Goal: Communication & Community: Share content

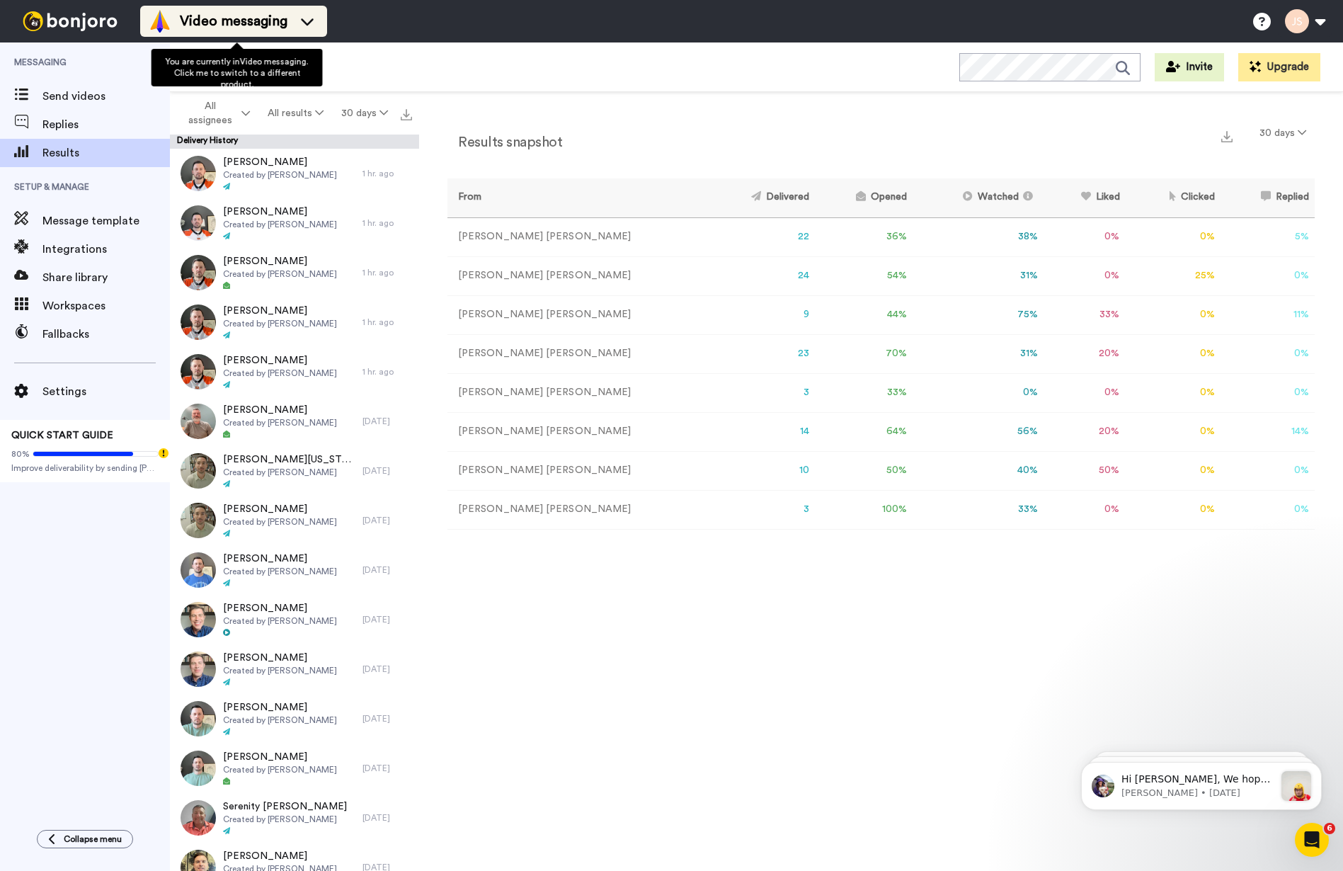
click at [297, 21] on div "Video messaging" at bounding box center [234, 21] width 170 height 23
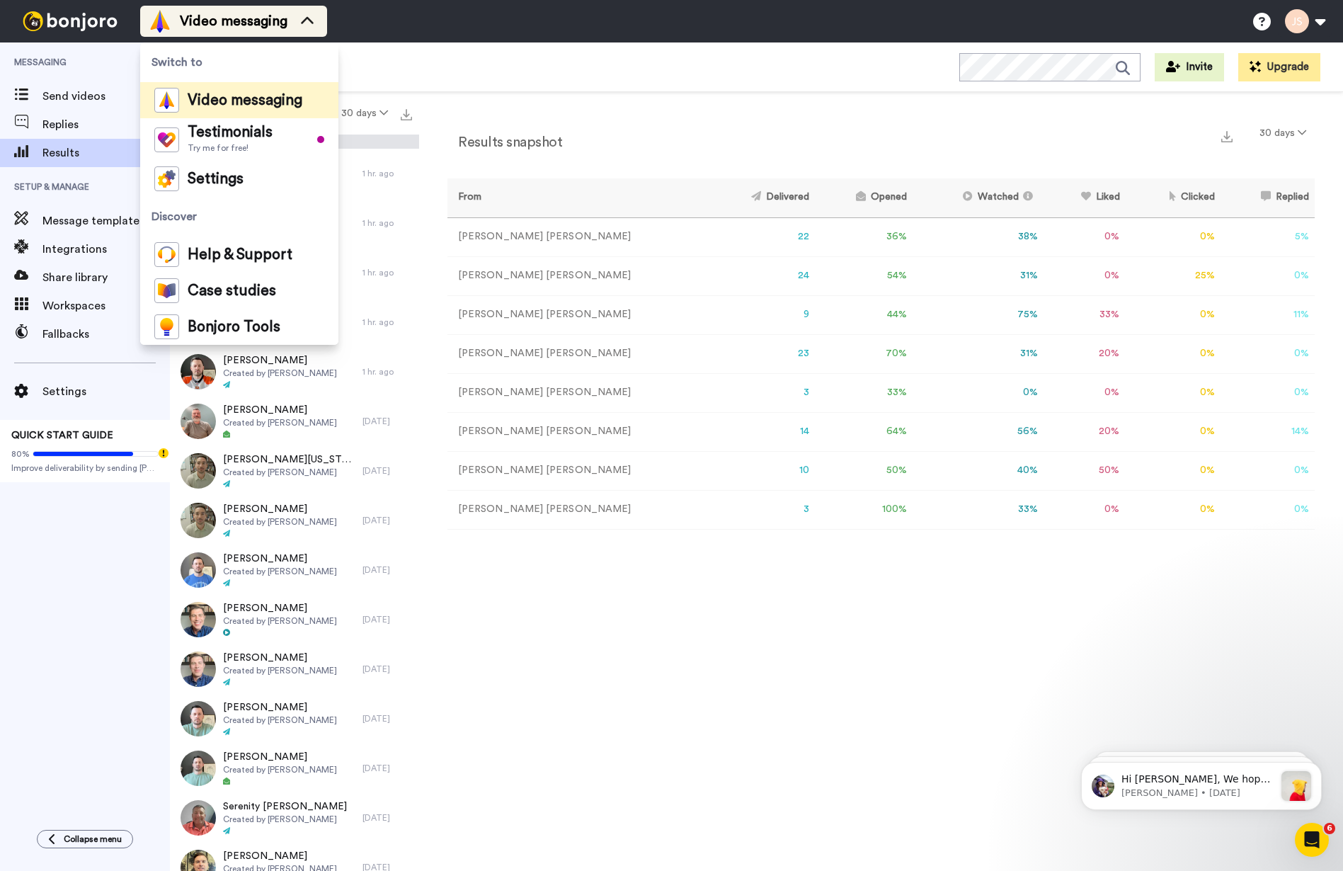
drag, startPoint x: 297, startPoint y: 20, endPoint x: 282, endPoint y: 20, distance: 14.2
click at [296, 20] on div "Video messaging" at bounding box center [234, 21] width 170 height 23
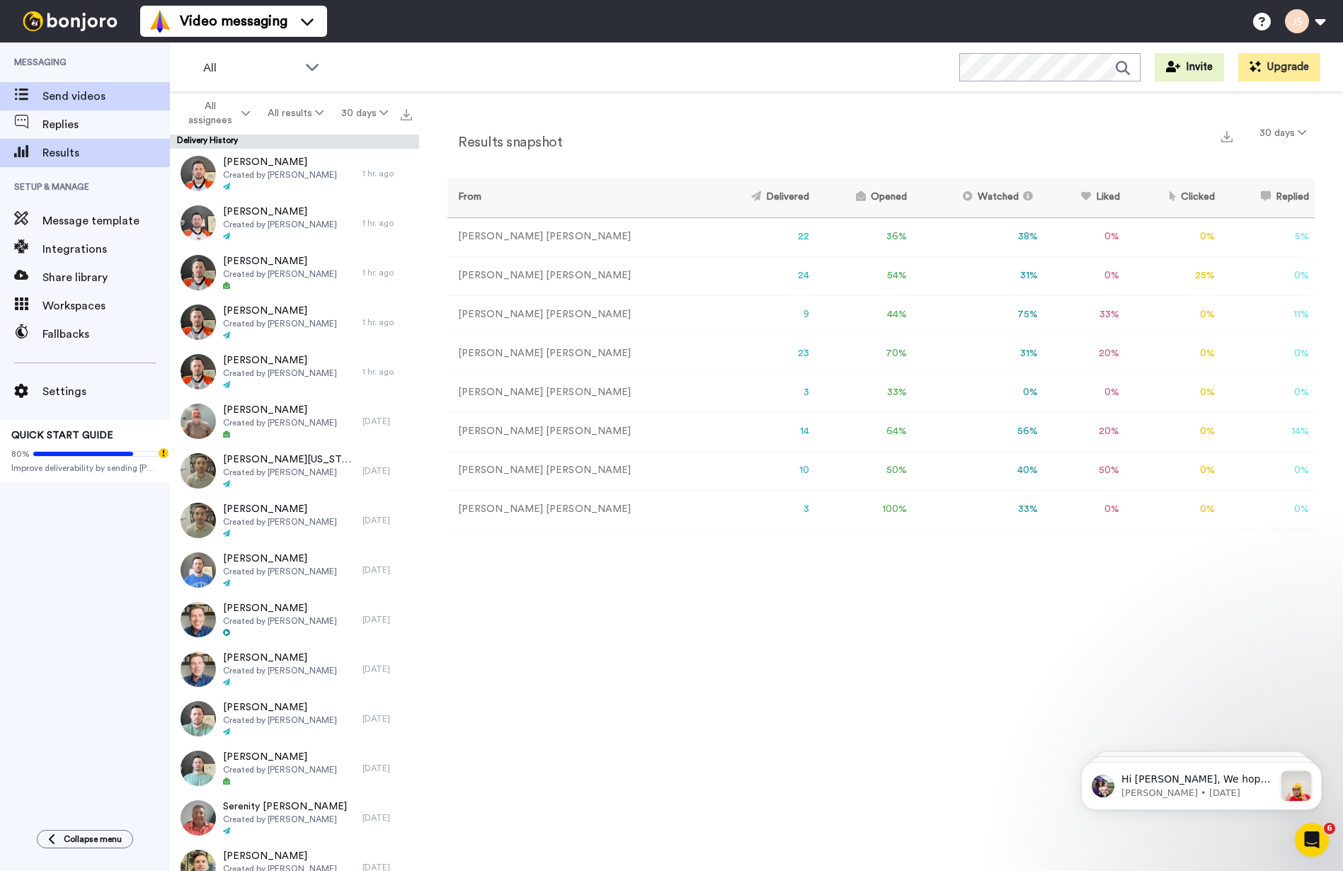
click at [79, 88] on span "Send videos" at bounding box center [105, 96] width 127 height 17
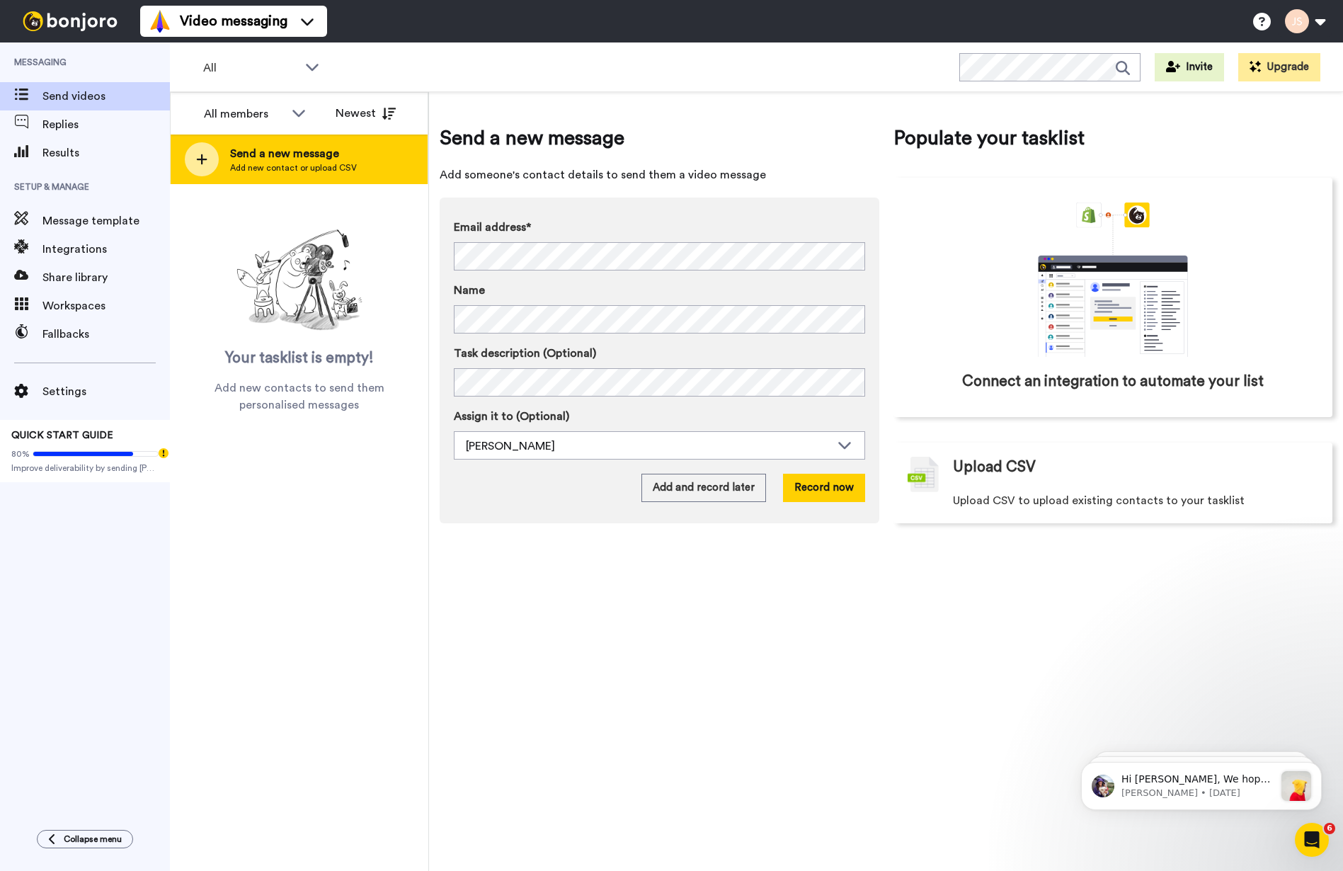
click at [312, 159] on span "Send a new message" at bounding box center [293, 153] width 127 height 17
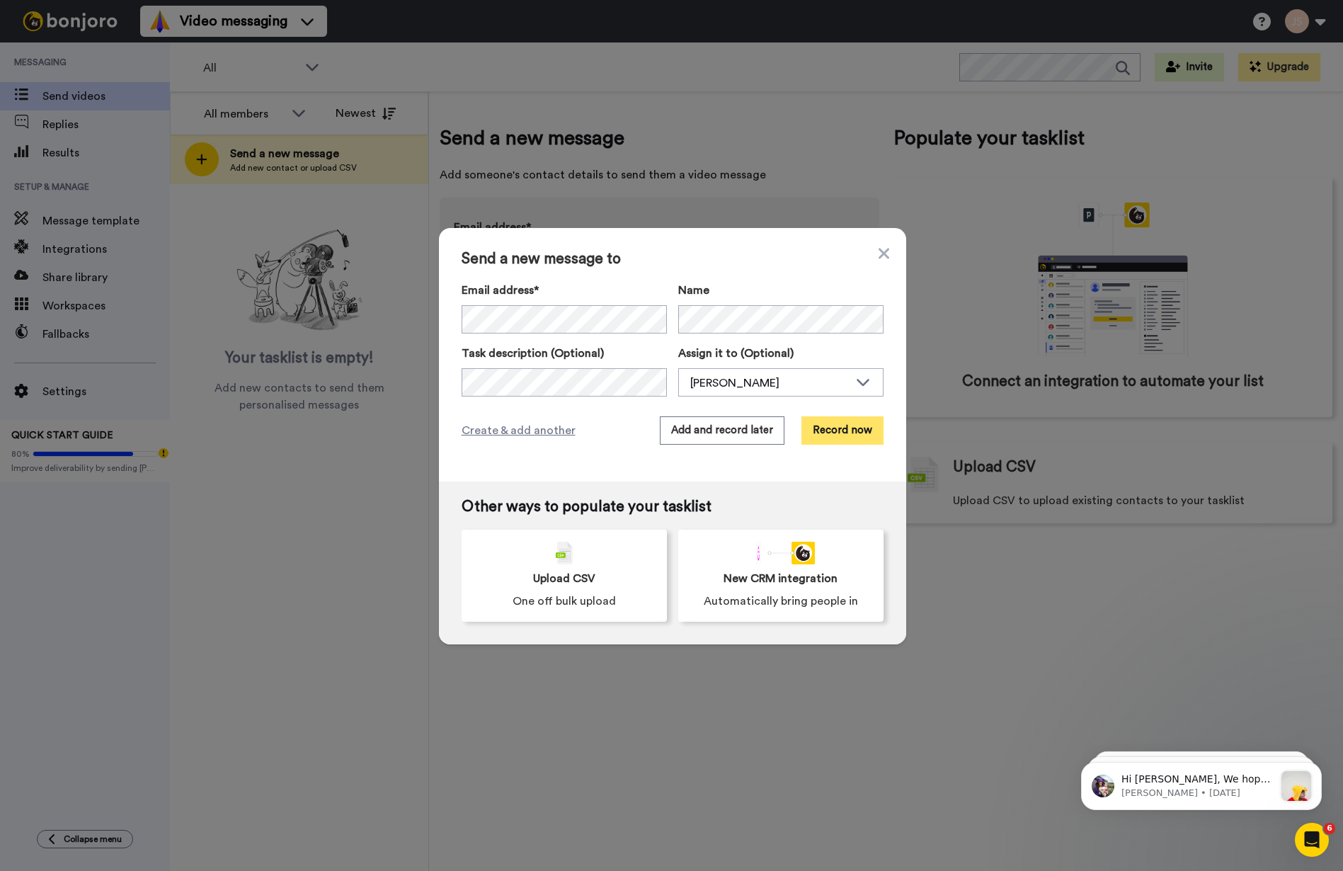
click at [843, 433] on button "Record now" at bounding box center [842, 430] width 82 height 28
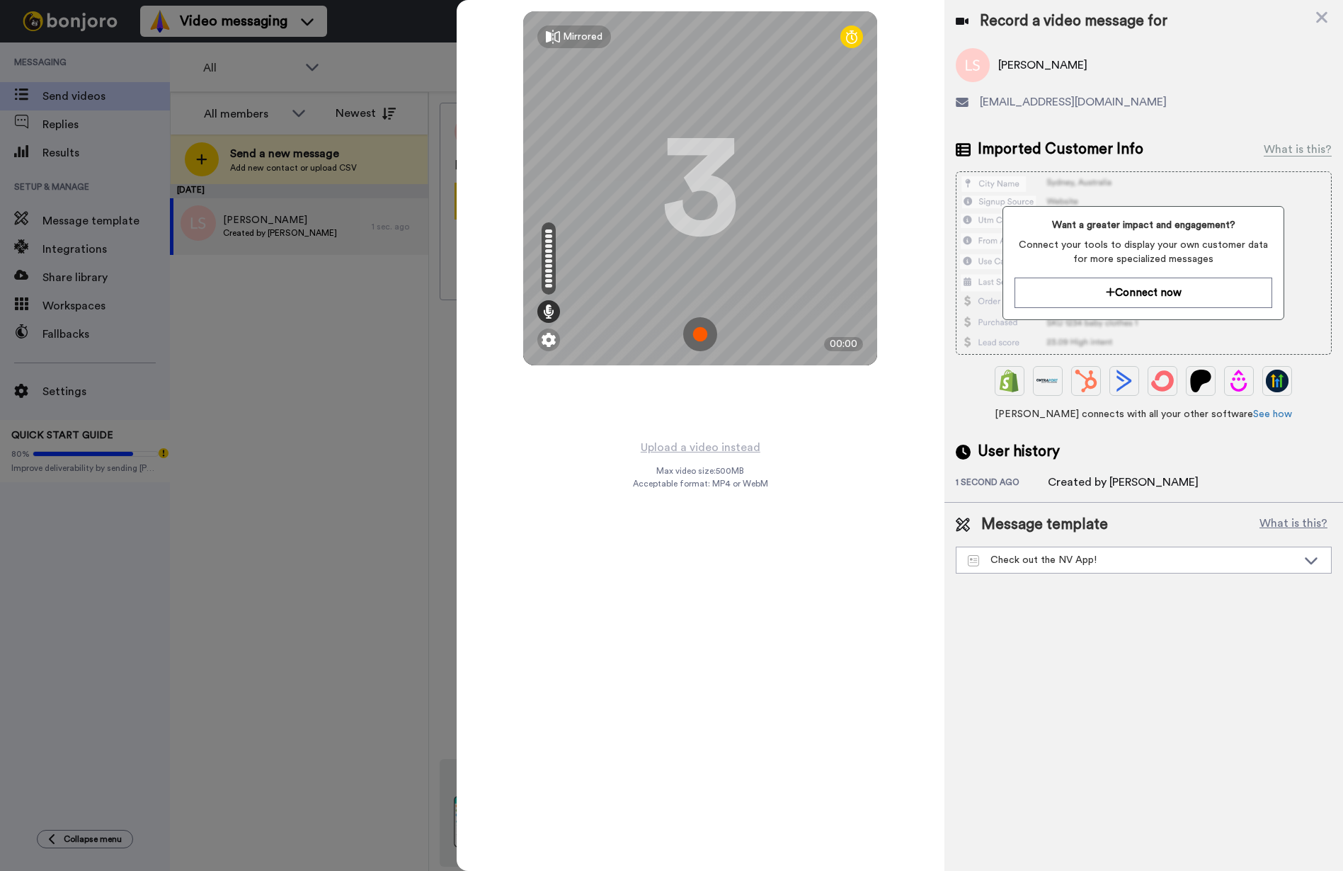
click at [1301, 271] on div "Want a greater impact and engagement? Connect your tools to display your own cu…" at bounding box center [1144, 262] width 376 height 183
click at [699, 336] on img at bounding box center [700, 334] width 34 height 34
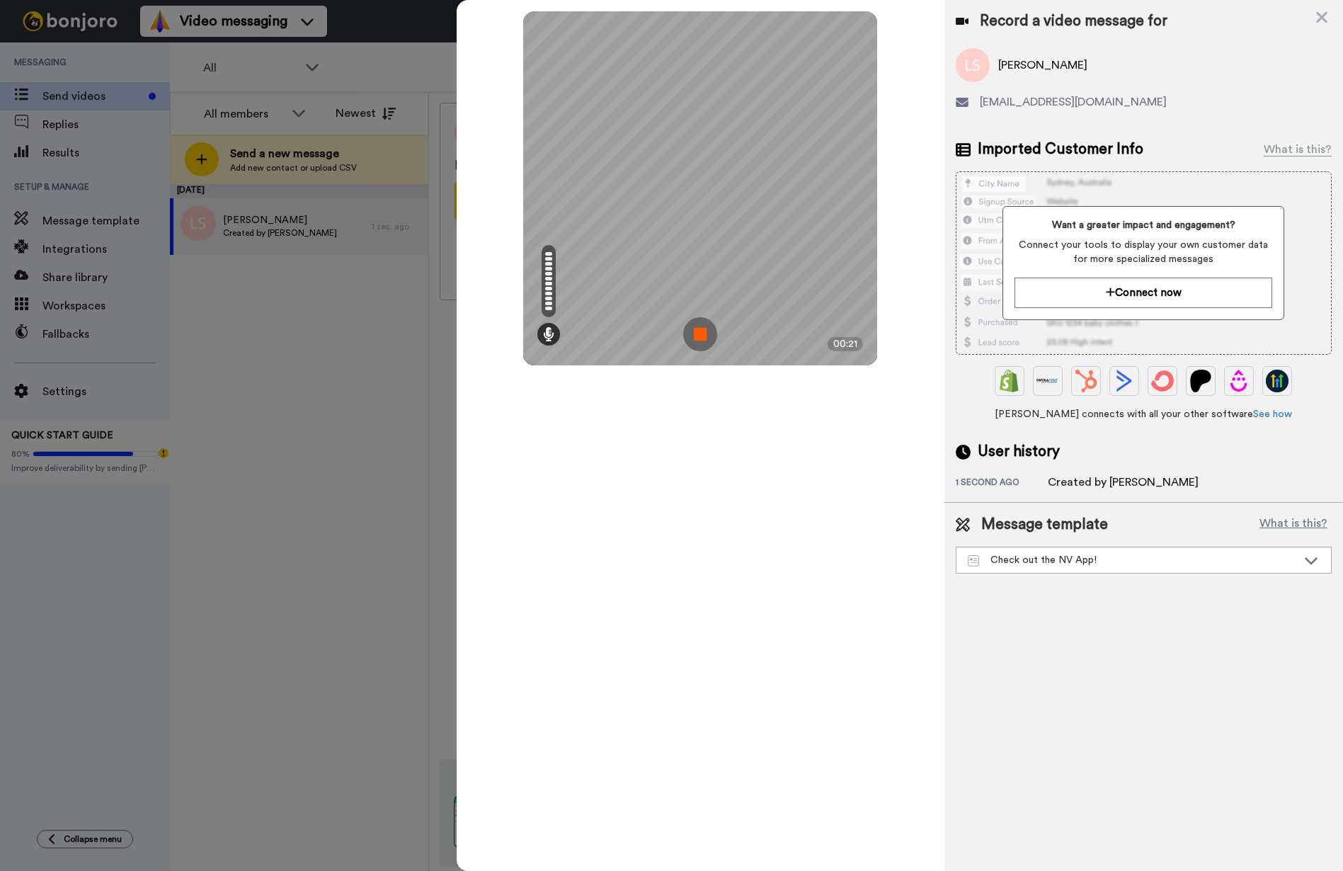
click at [699, 336] on img at bounding box center [700, 334] width 34 height 34
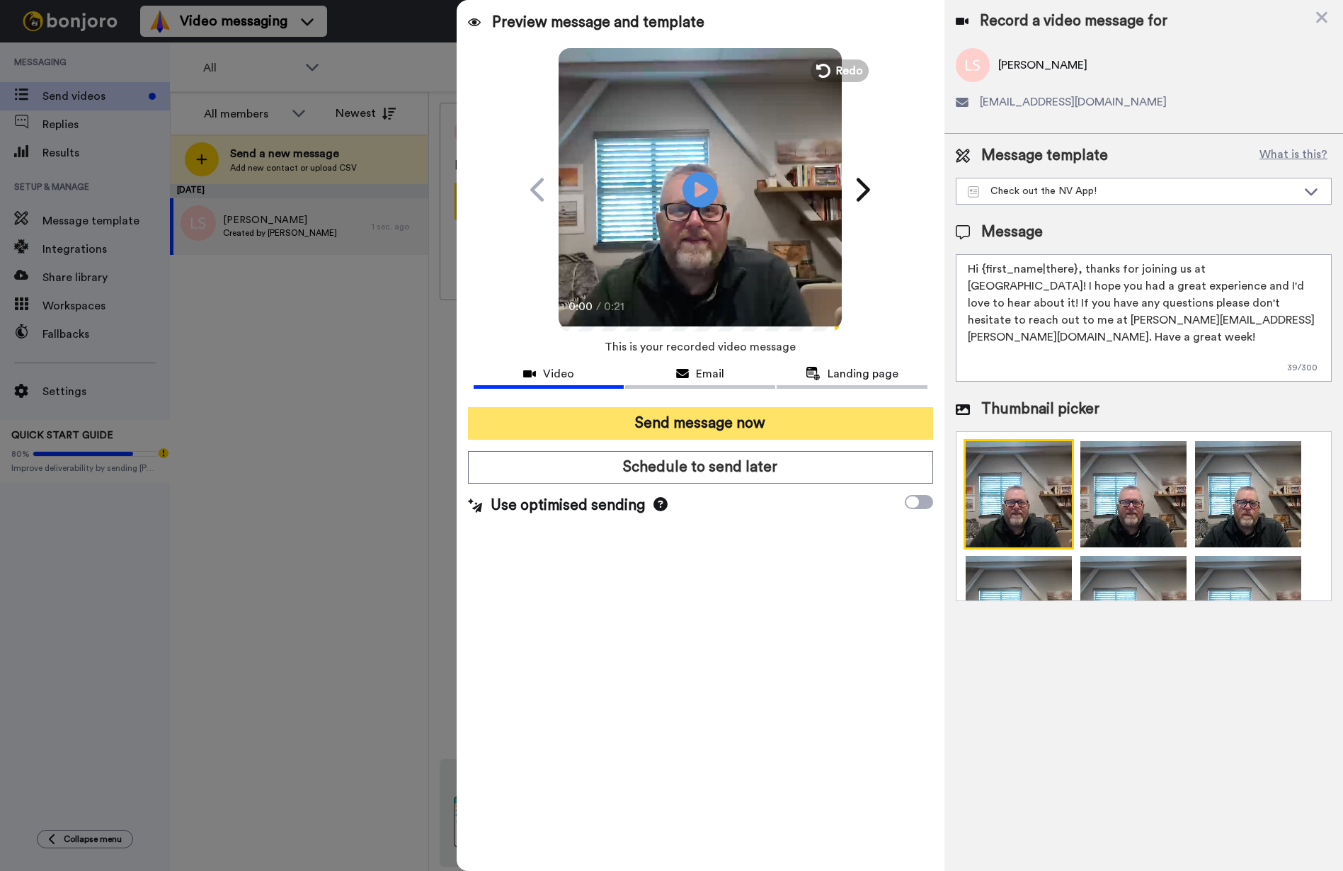
click at [713, 427] on button "Send message now" at bounding box center [700, 423] width 465 height 33
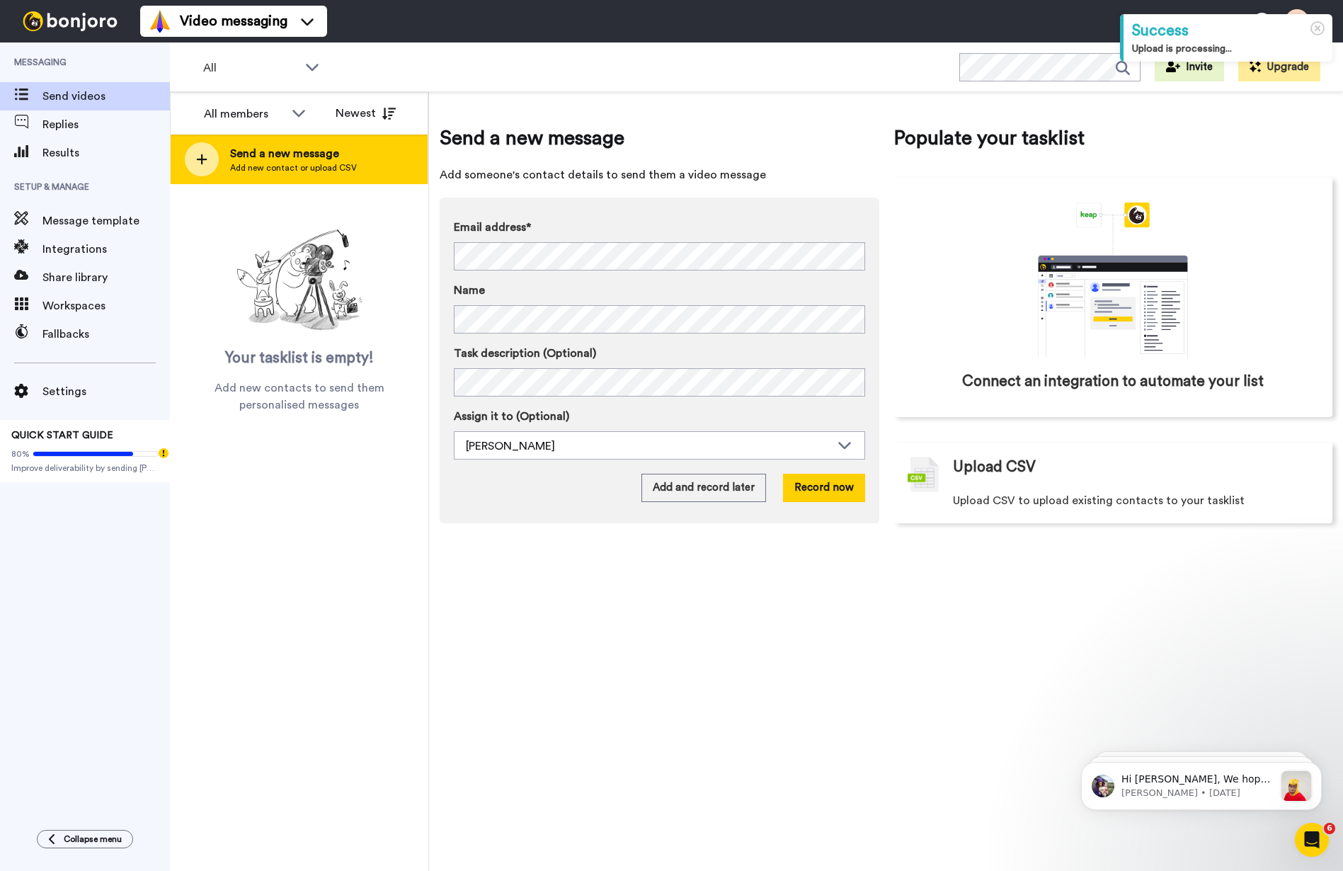
click at [350, 156] on span "Send a new message" at bounding box center [293, 153] width 127 height 17
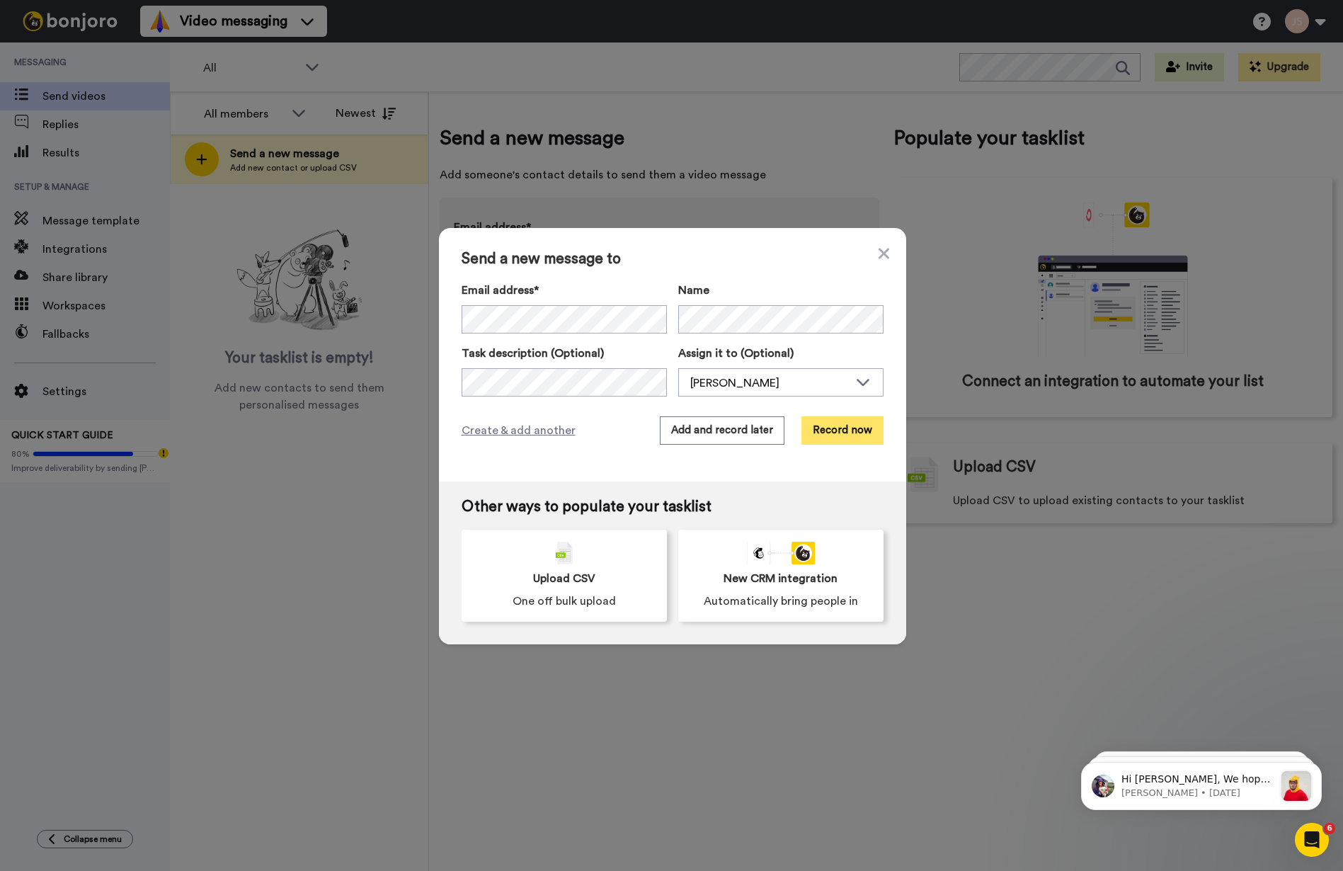
click at [835, 422] on button "Record now" at bounding box center [842, 430] width 82 height 28
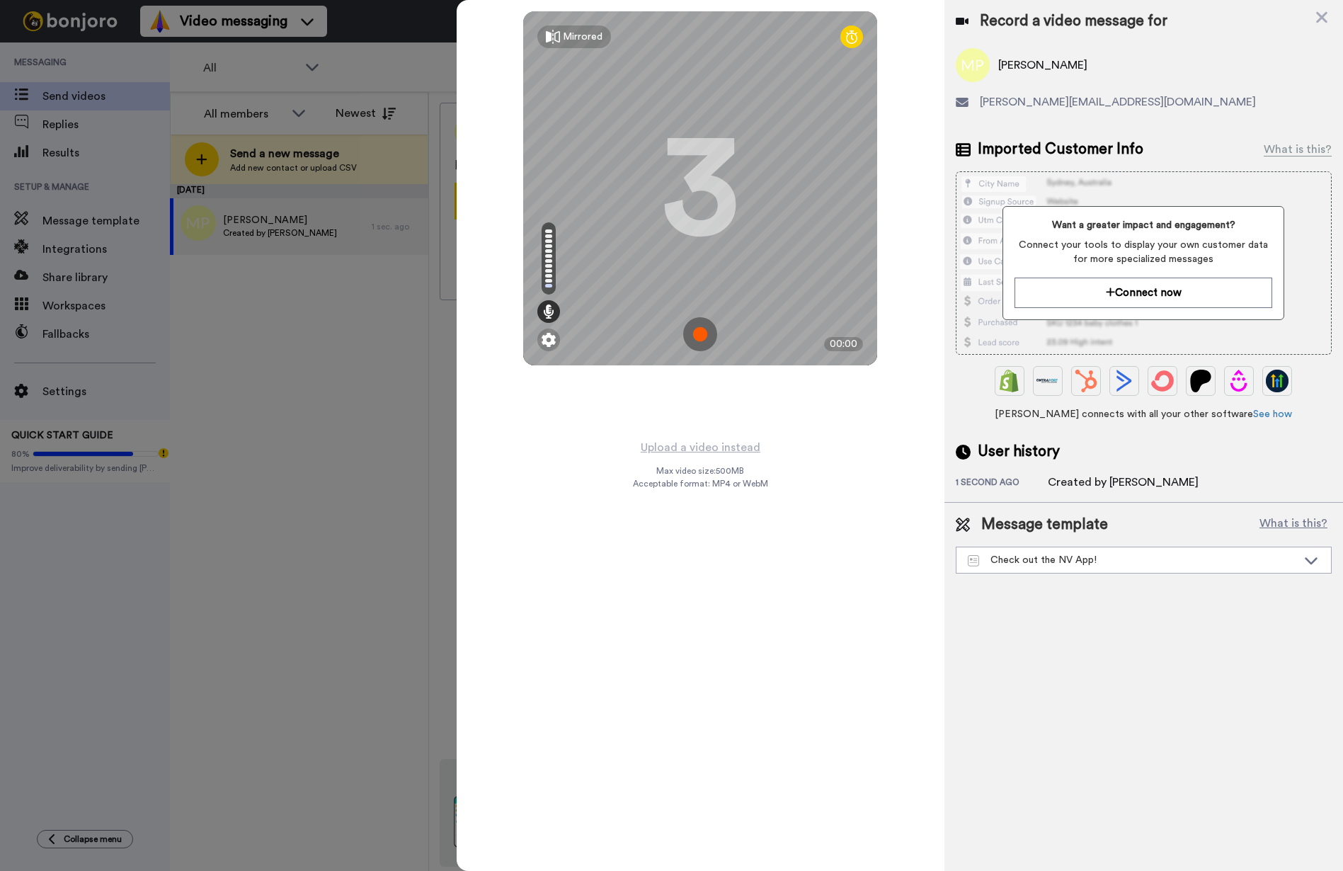
click at [702, 336] on img at bounding box center [700, 334] width 34 height 34
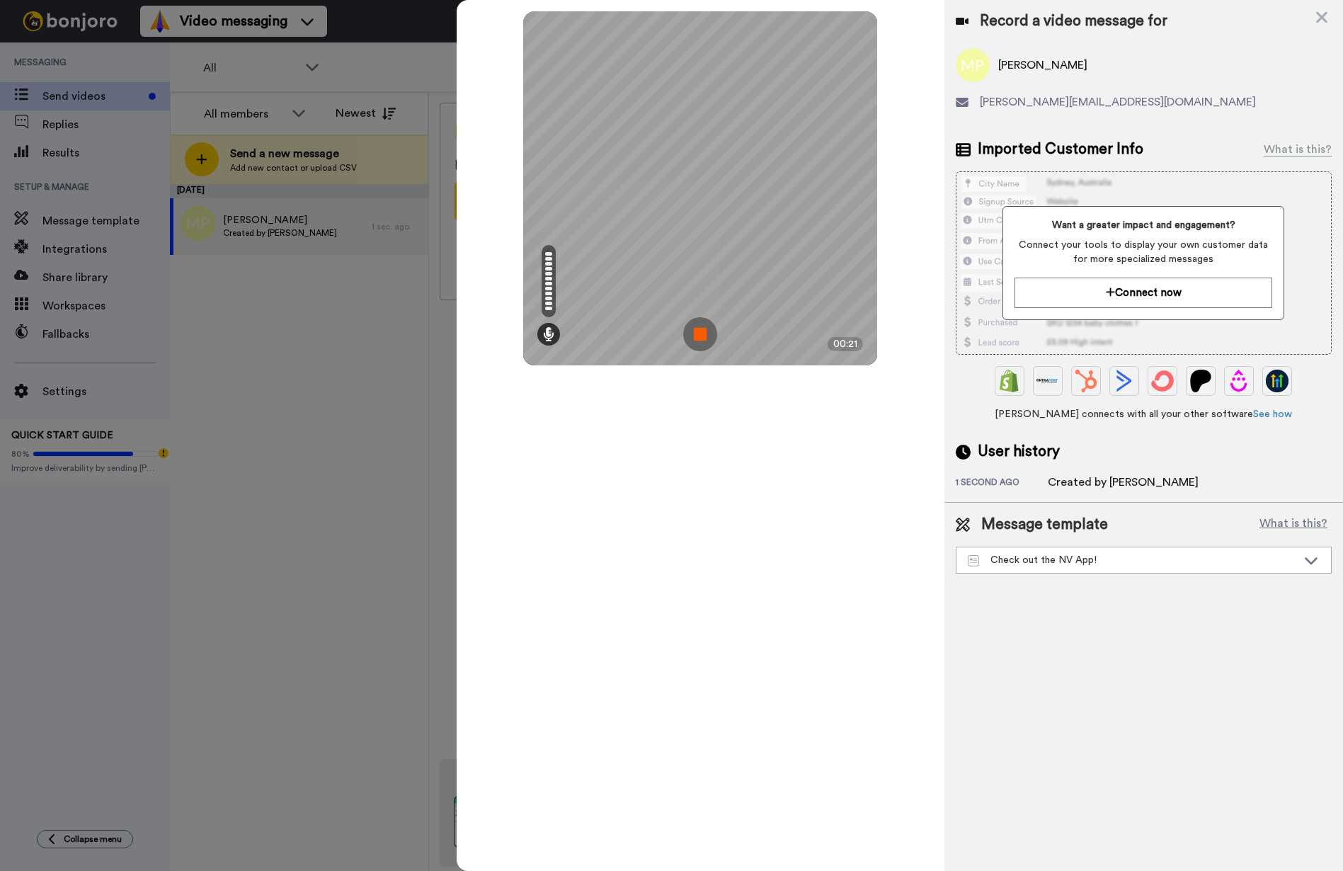
click at [702, 336] on img at bounding box center [700, 334] width 34 height 34
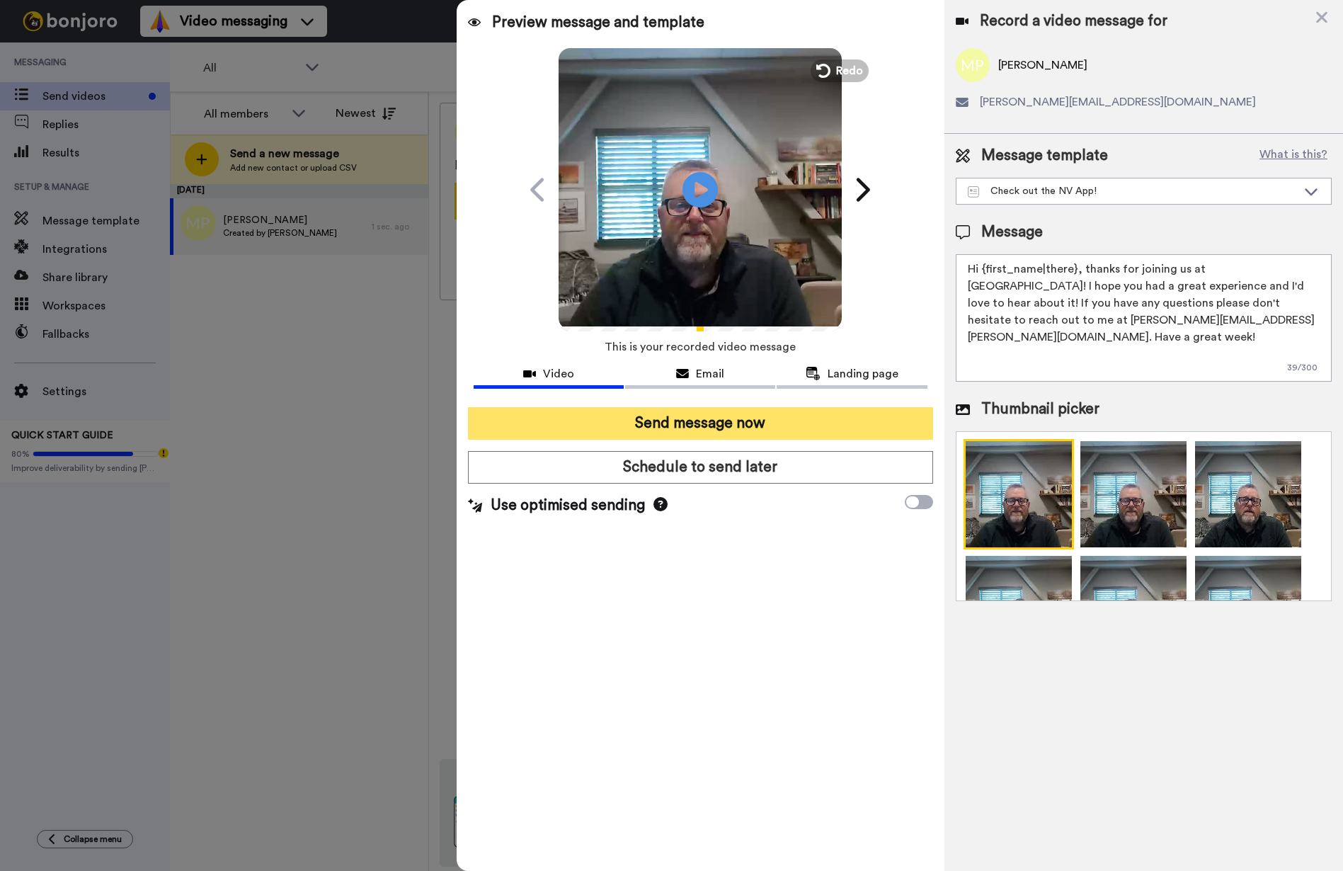
click at [755, 423] on button "Send message now" at bounding box center [700, 423] width 465 height 33
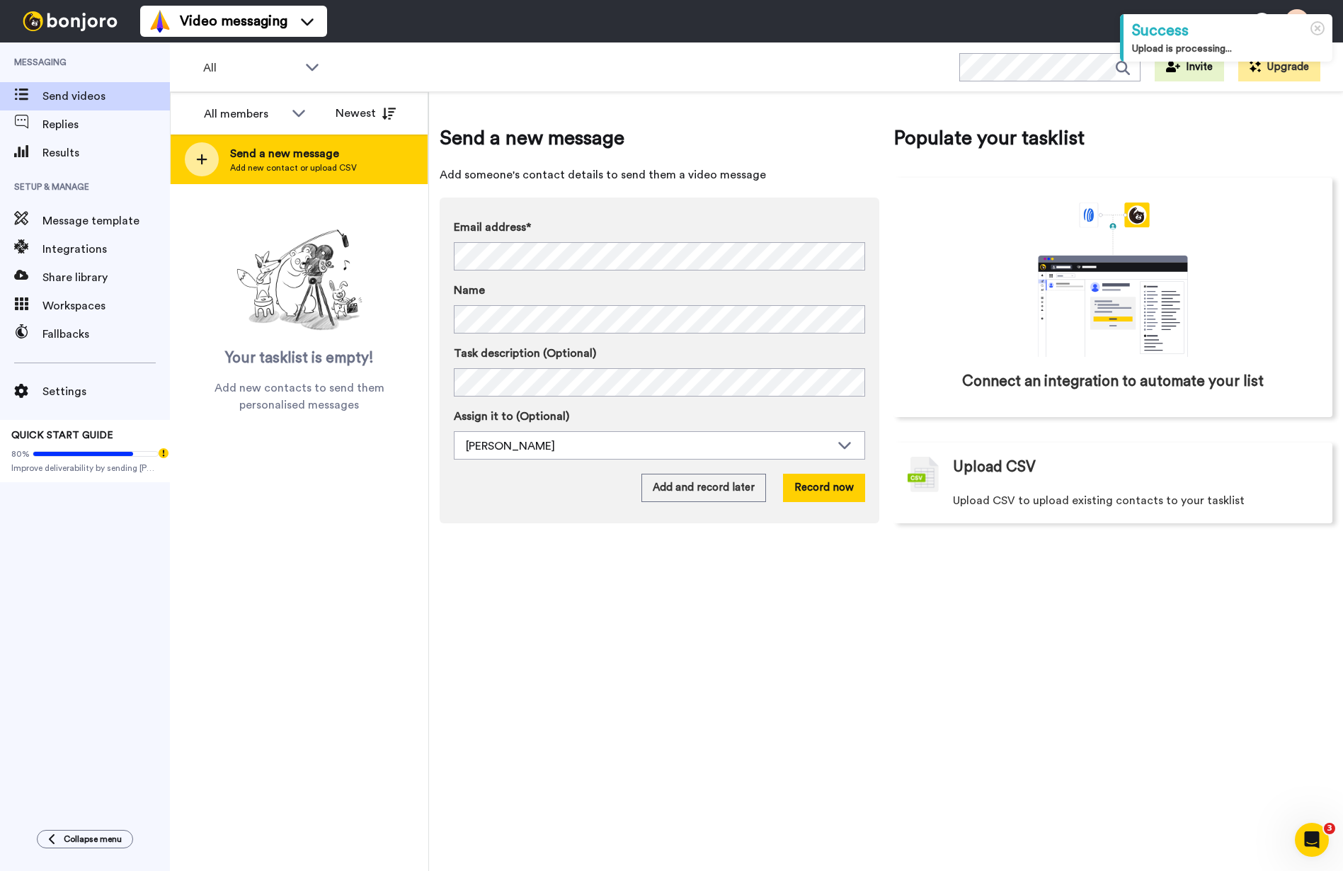
click at [336, 163] on span "Add new contact or upload CSV" at bounding box center [293, 167] width 127 height 11
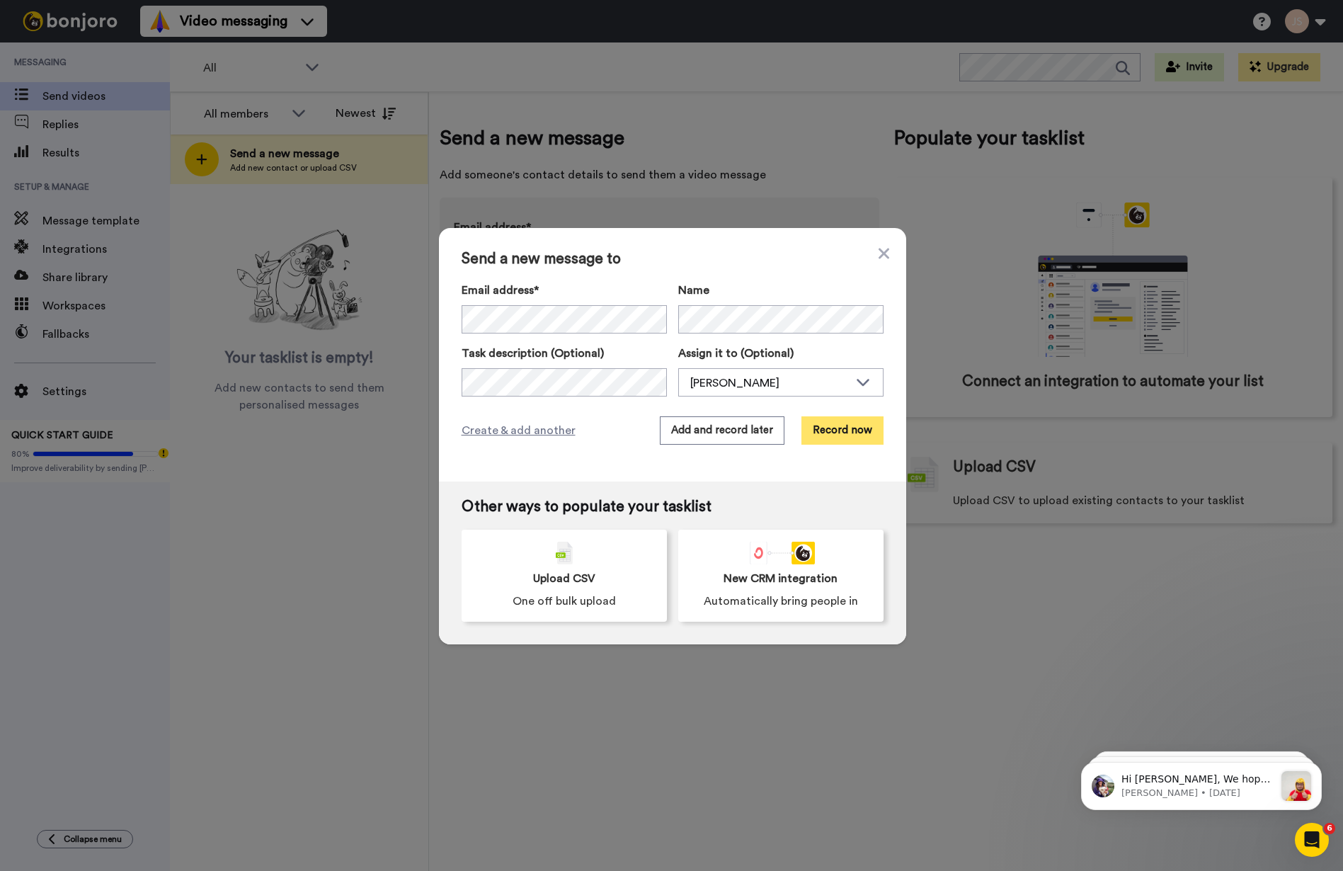
click at [835, 430] on button "Record now" at bounding box center [842, 430] width 82 height 28
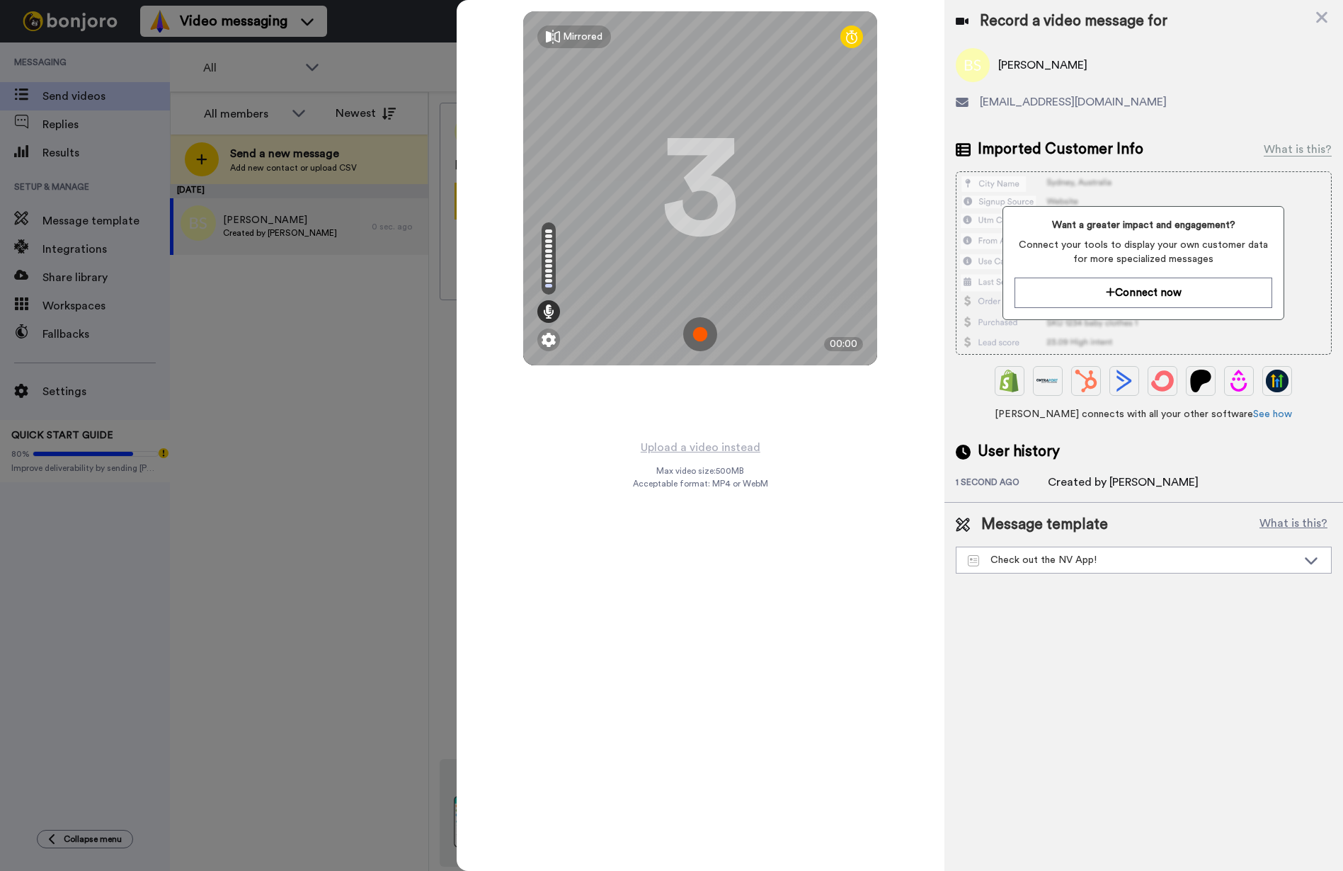
click at [699, 334] on img at bounding box center [700, 334] width 34 height 34
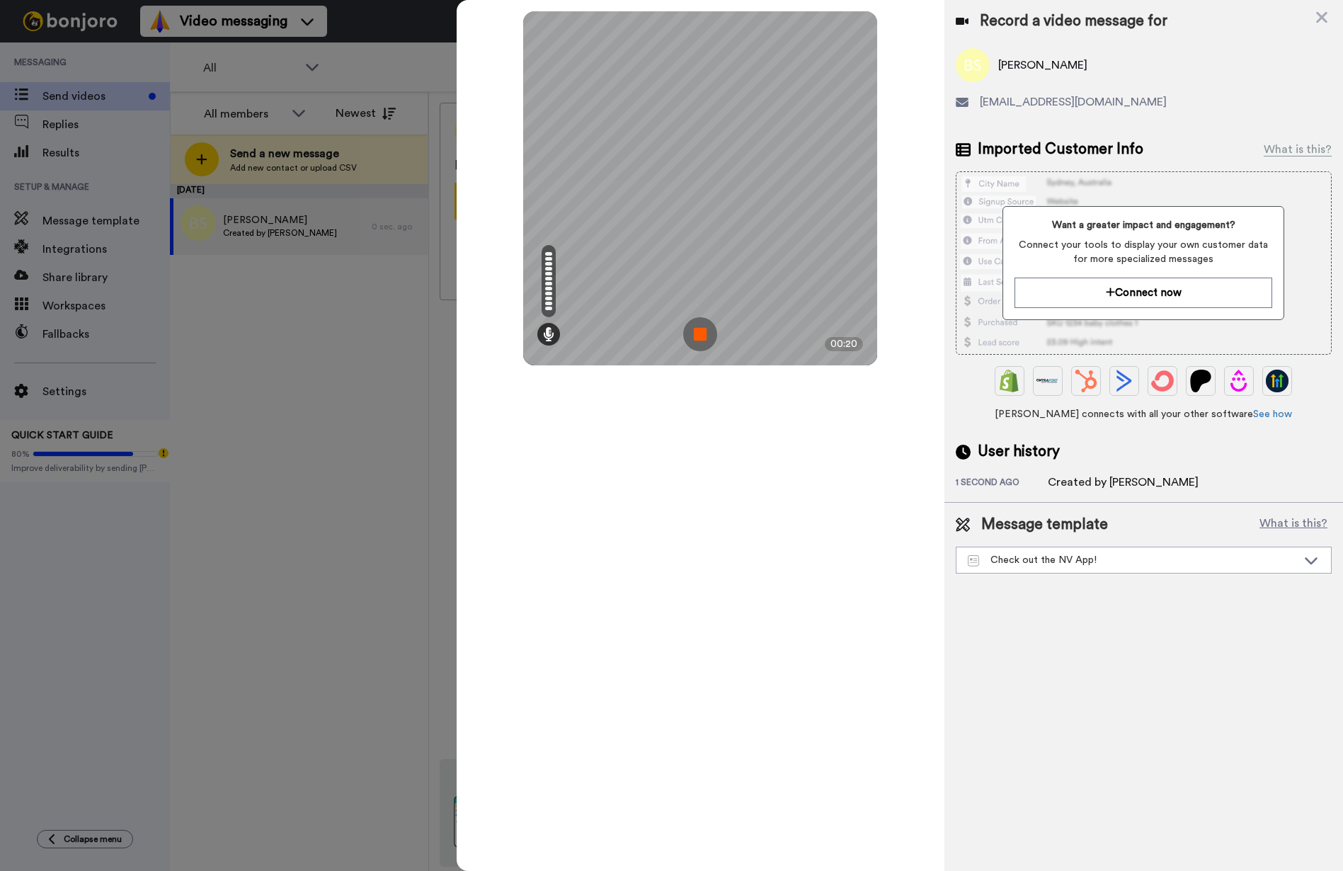
click at [699, 334] on img at bounding box center [700, 334] width 34 height 34
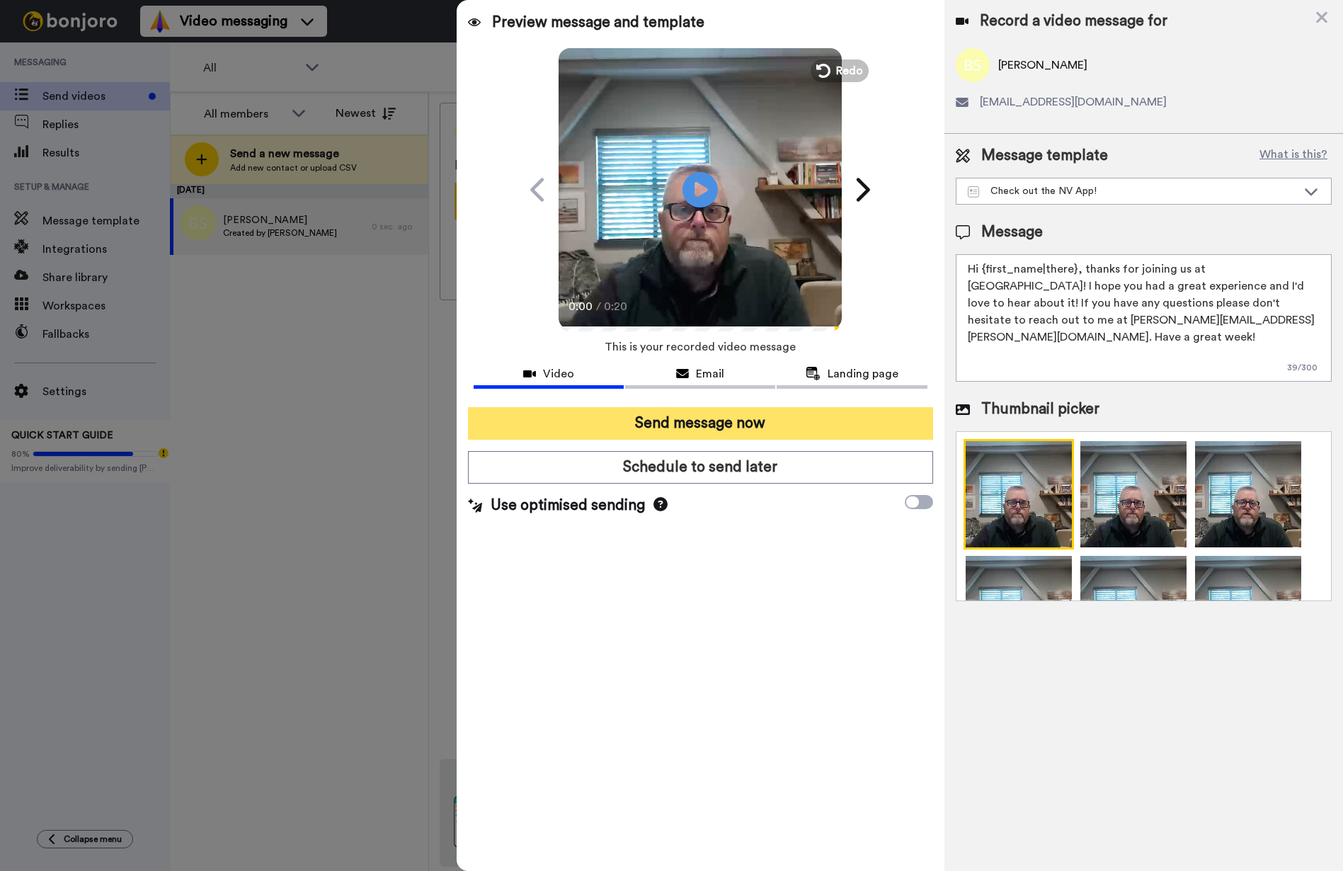
click at [725, 422] on button "Send message now" at bounding box center [700, 423] width 465 height 33
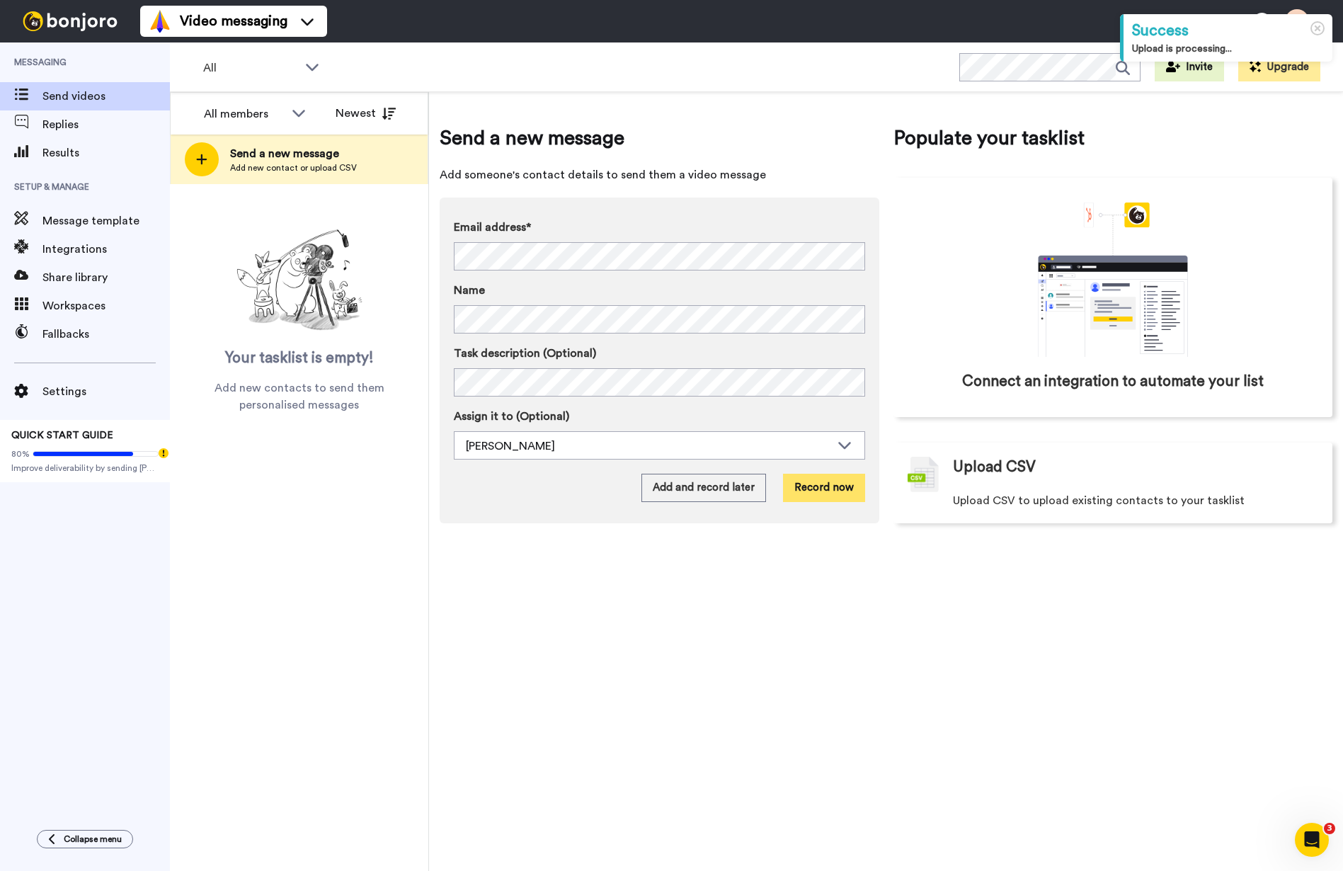
click at [820, 492] on button "Record now" at bounding box center [824, 488] width 82 height 28
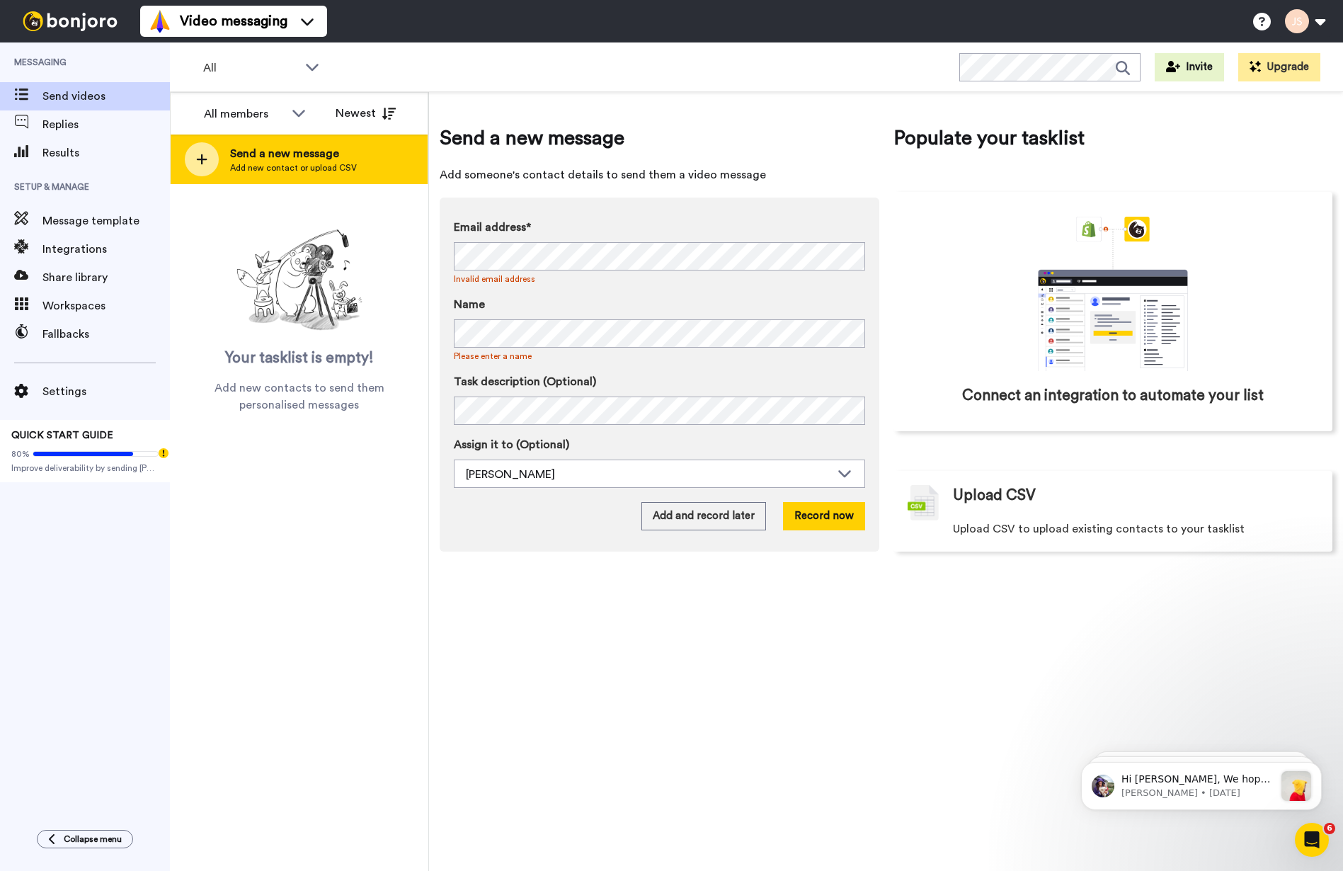
click at [300, 161] on span "Send a new message" at bounding box center [293, 153] width 127 height 17
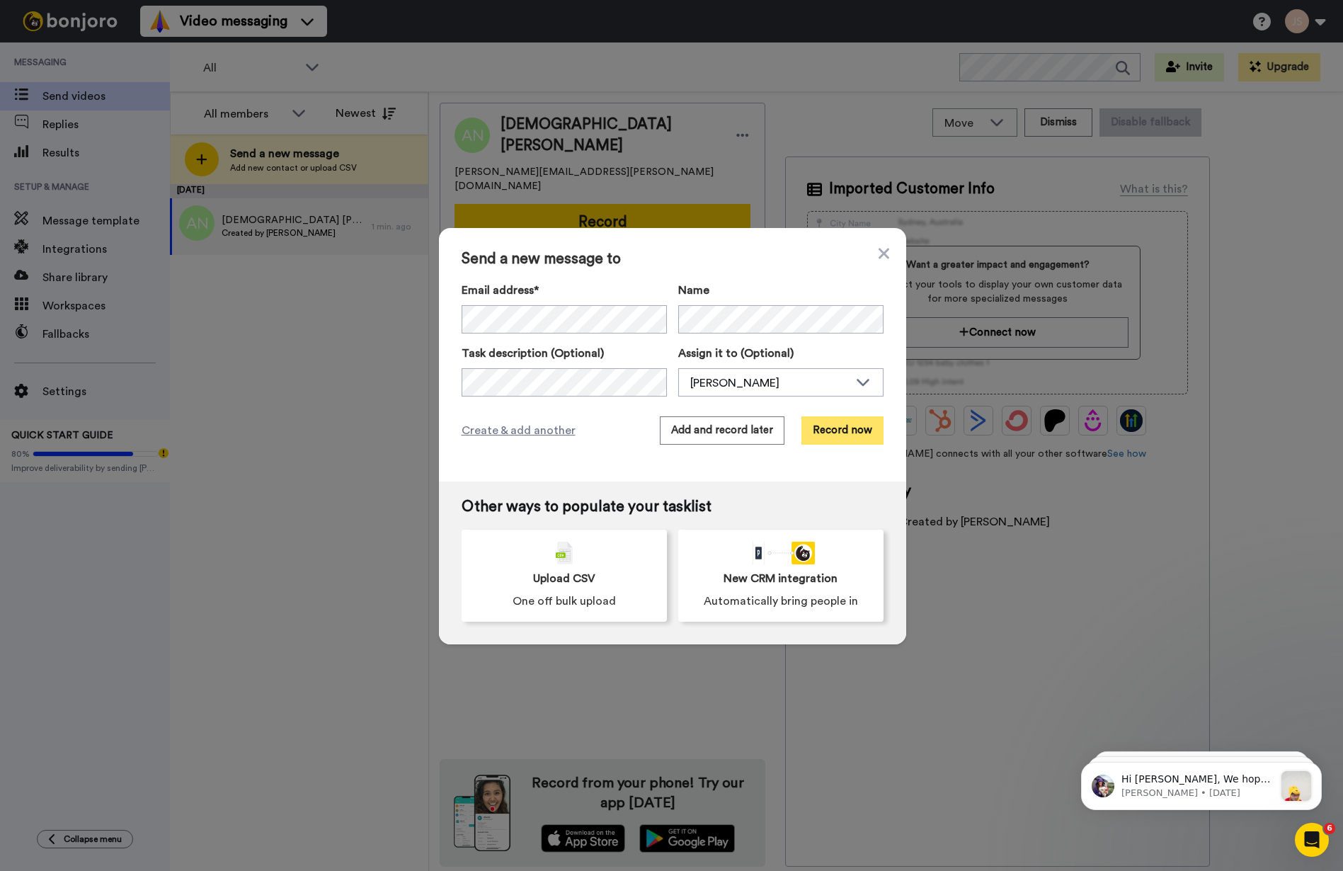
click at [821, 430] on button "Record now" at bounding box center [842, 430] width 82 height 28
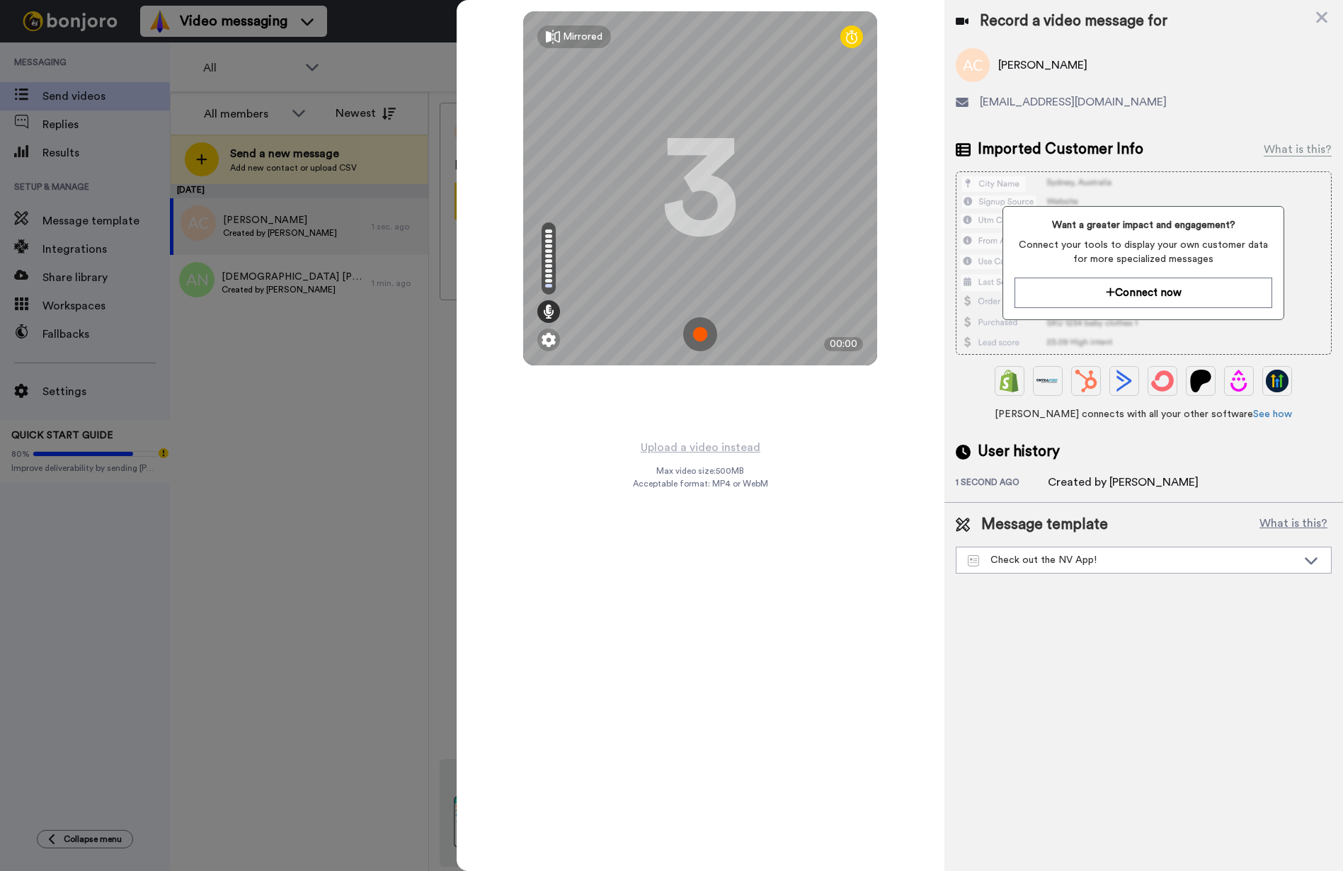
click at [700, 331] on img at bounding box center [700, 334] width 34 height 34
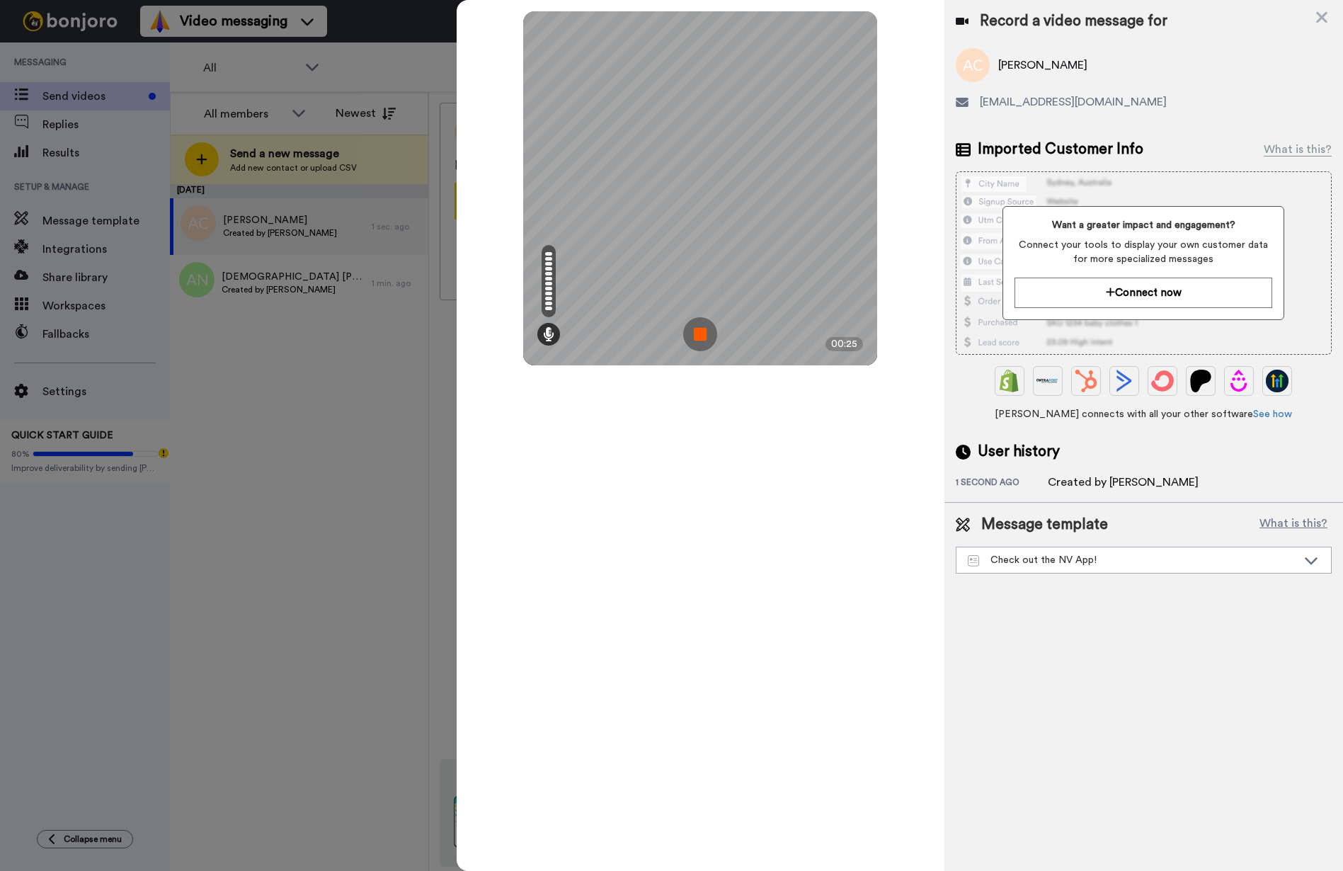
click at [700, 331] on img at bounding box center [700, 334] width 34 height 34
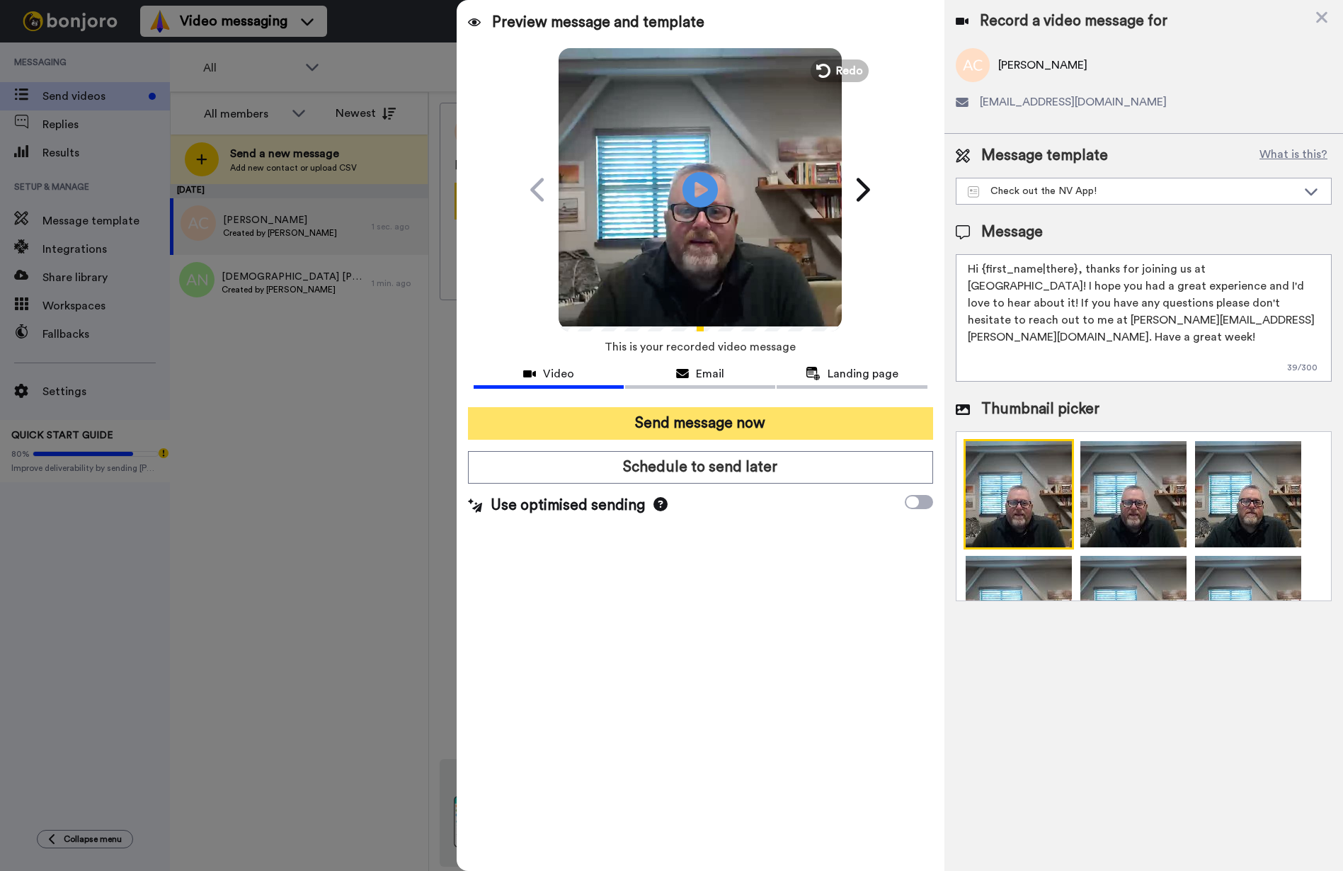
click at [712, 422] on button "Send message now" at bounding box center [700, 423] width 465 height 33
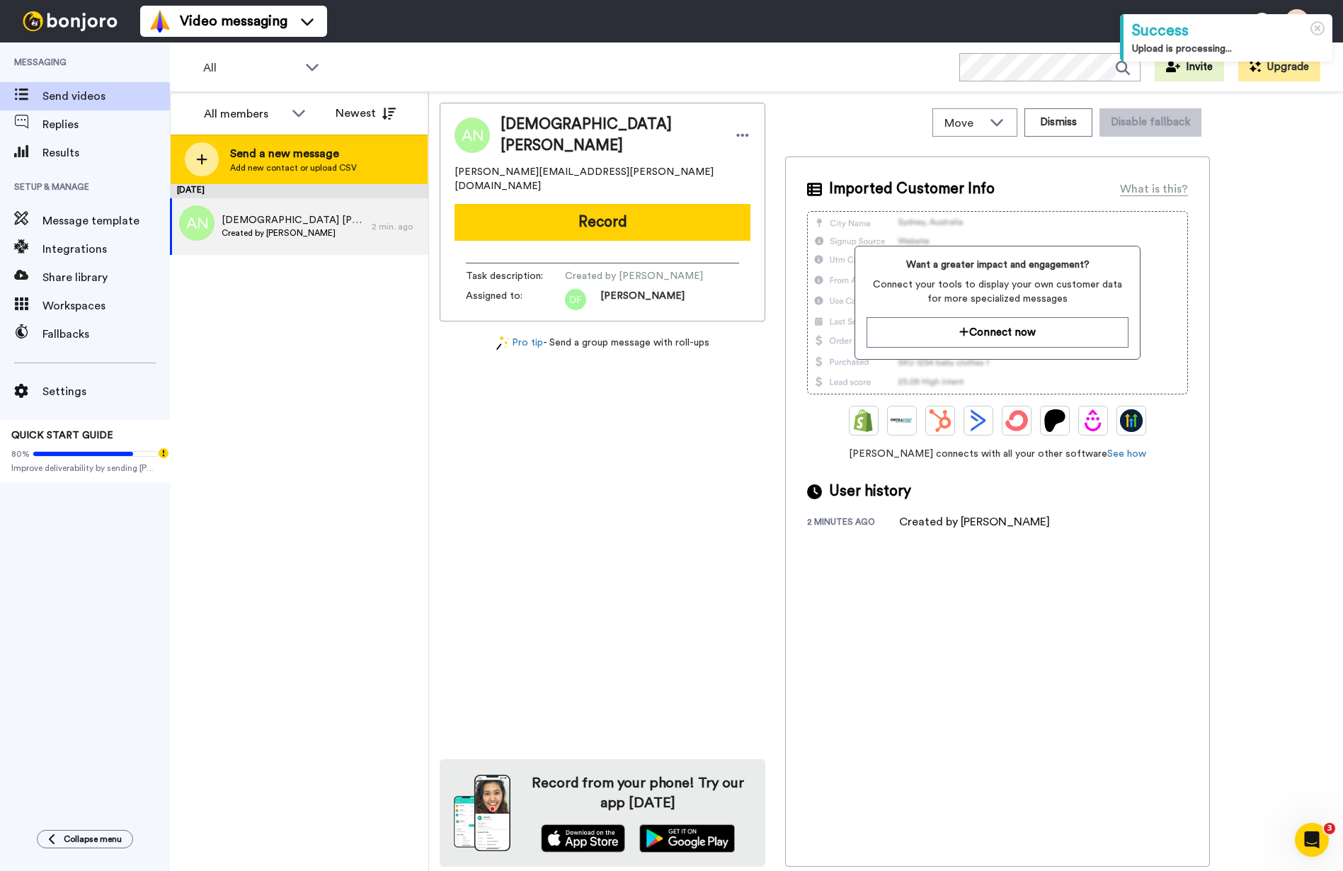
click at [338, 159] on span "Send a new message" at bounding box center [293, 153] width 127 height 17
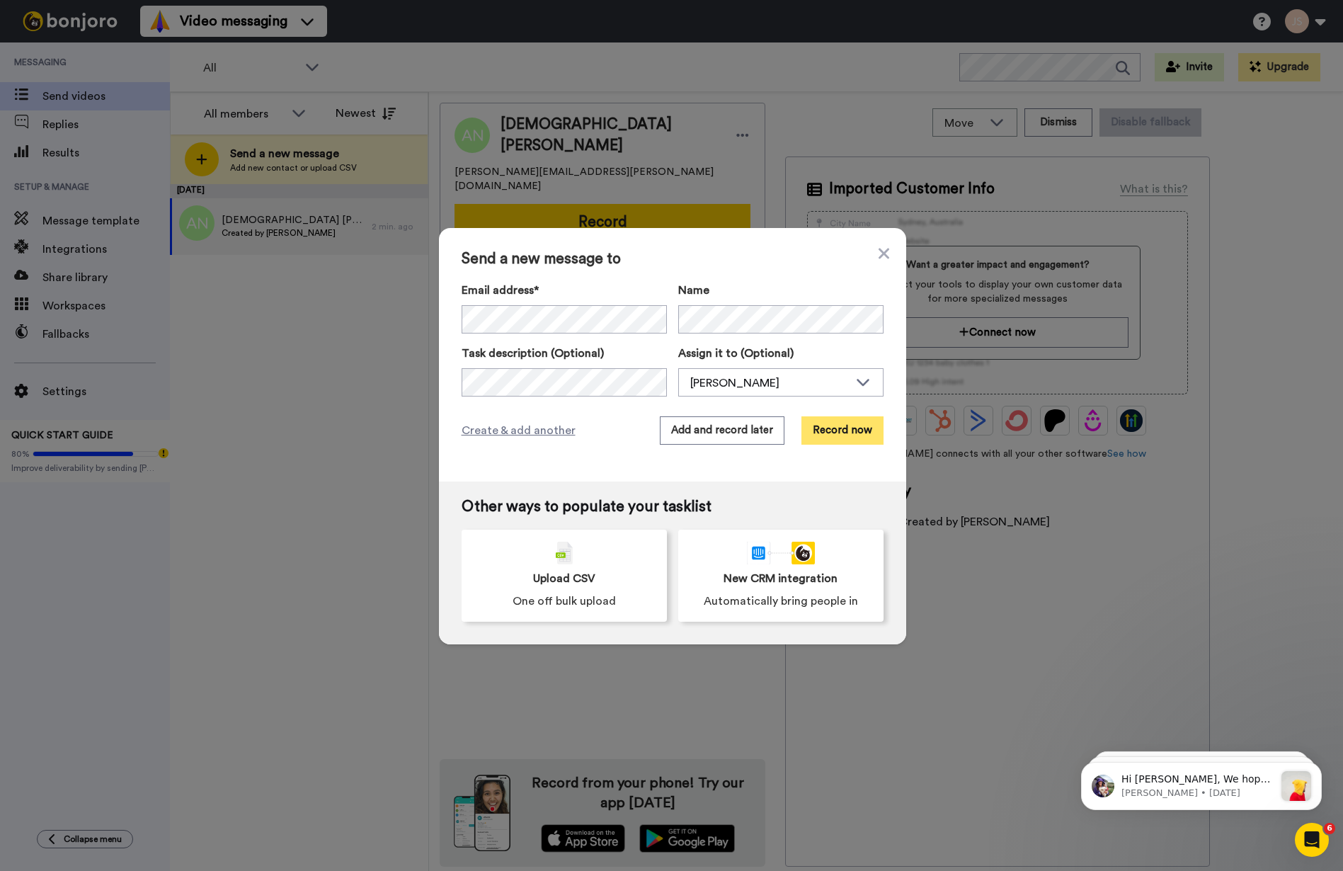
click at [828, 426] on button "Record now" at bounding box center [842, 430] width 82 height 28
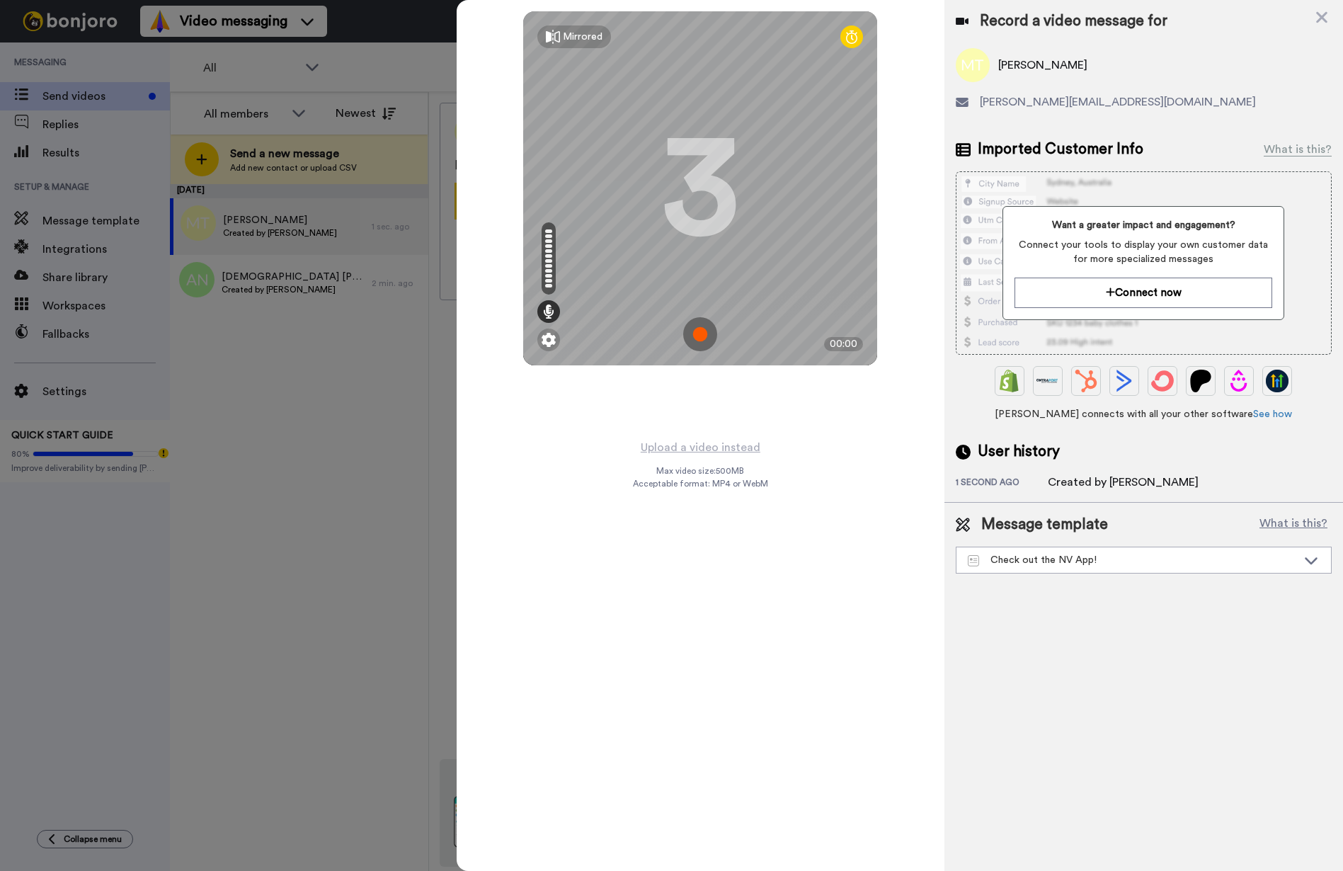
click at [702, 333] on img at bounding box center [700, 334] width 34 height 34
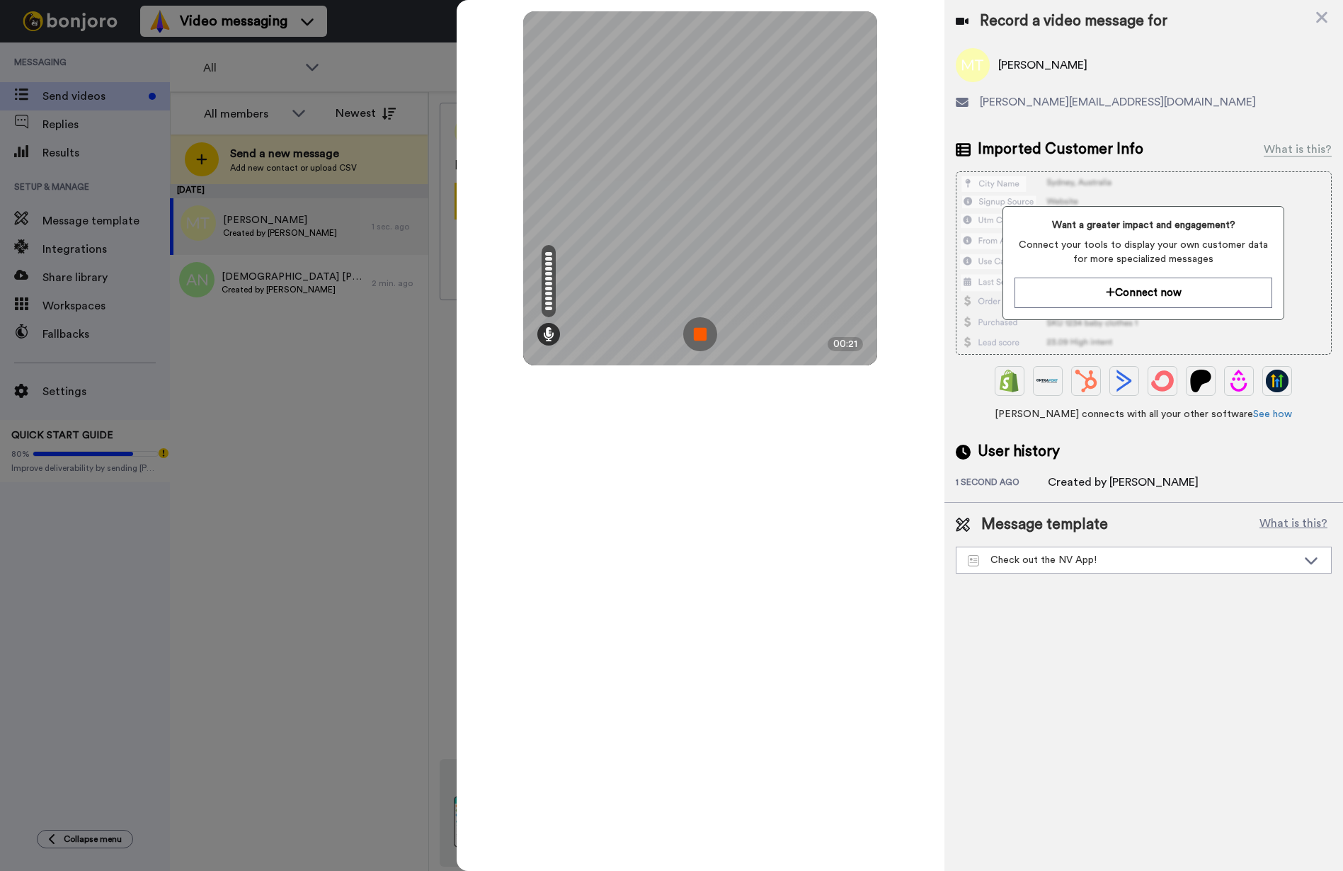
click at [702, 333] on img at bounding box center [700, 334] width 34 height 34
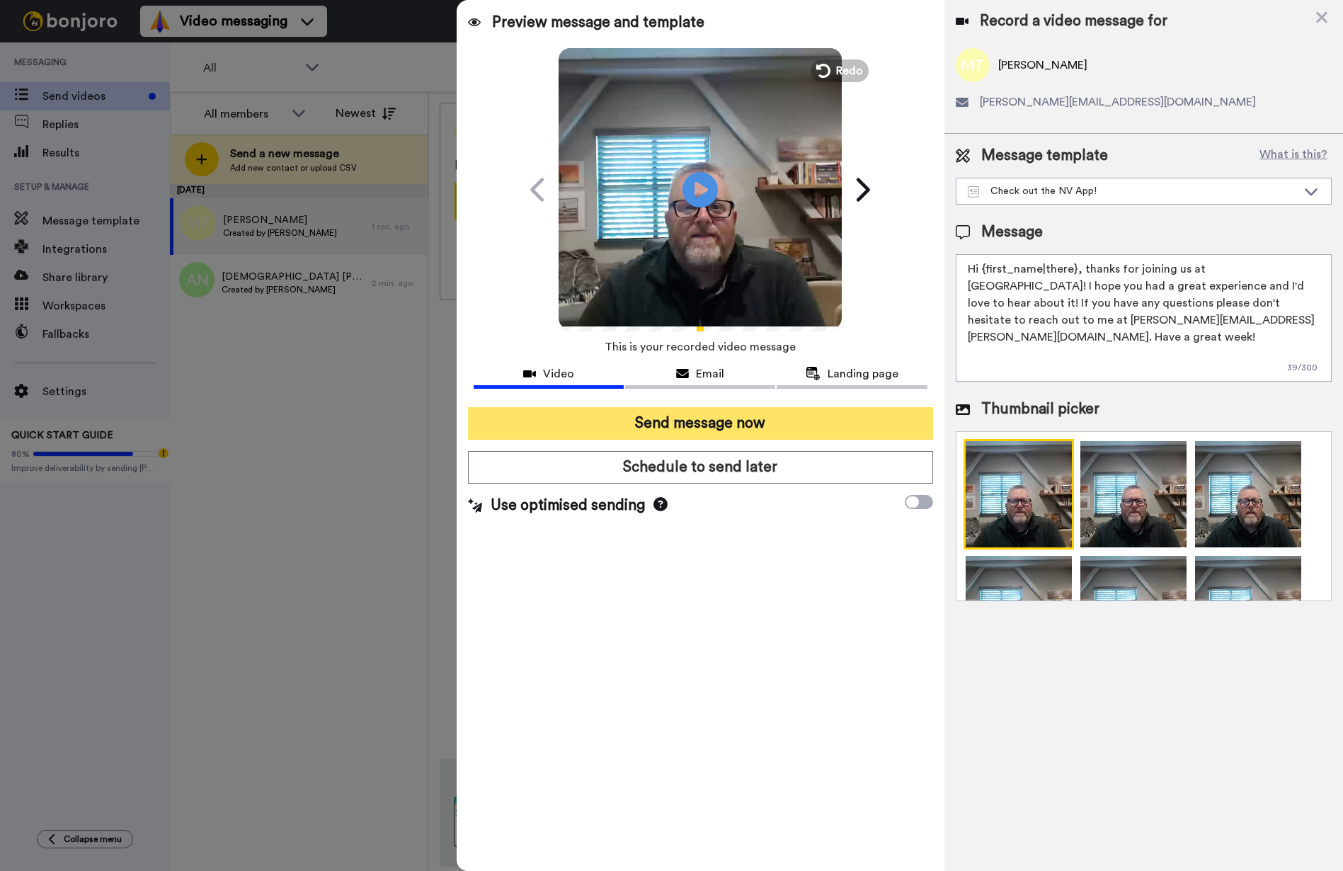
click at [735, 424] on button "Send message now" at bounding box center [700, 423] width 465 height 33
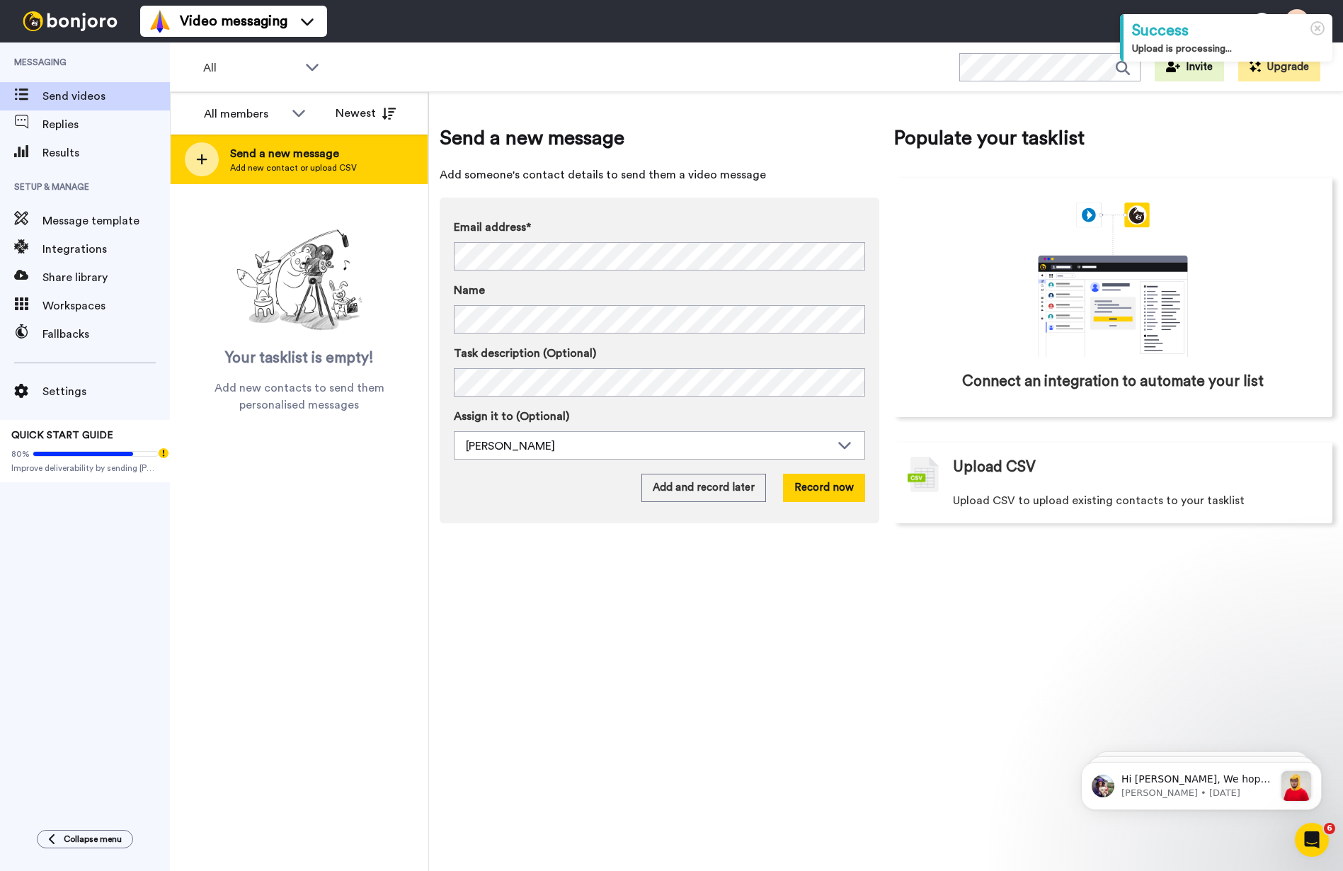
click at [367, 160] on div "Send a new message Add new contact or upload CSV" at bounding box center [299, 160] width 257 height 50
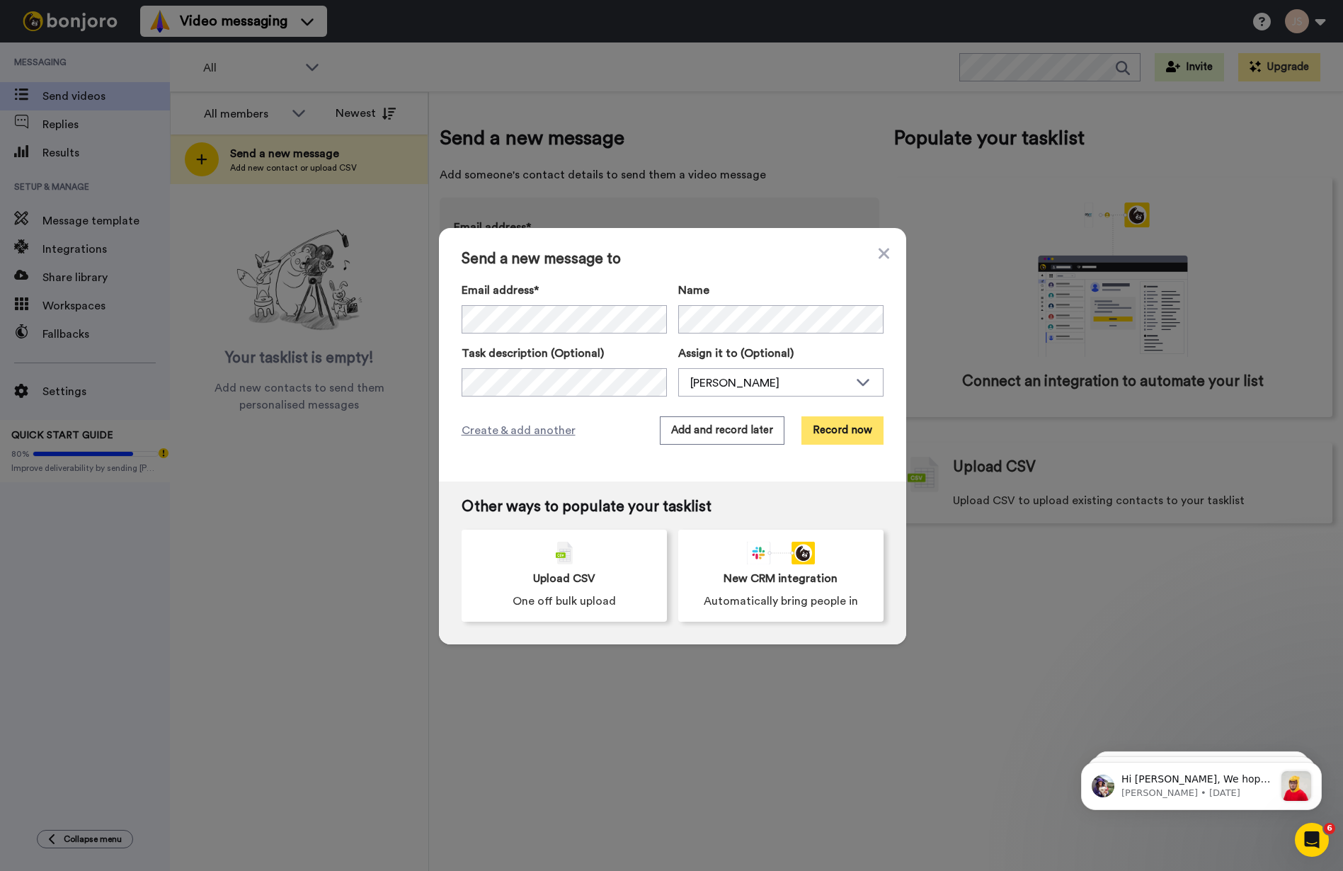
click at [849, 432] on button "Record now" at bounding box center [842, 430] width 82 height 28
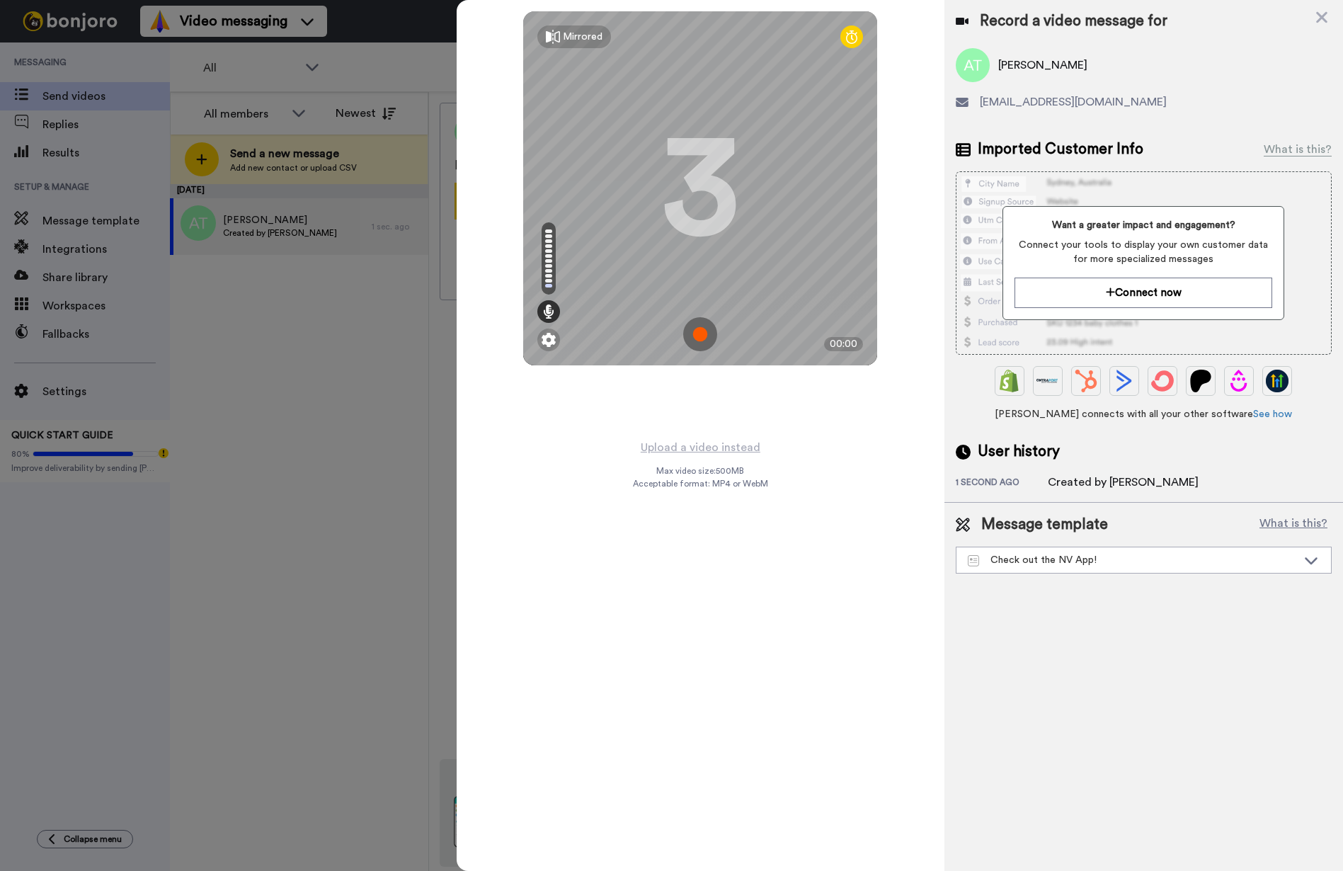
click at [702, 335] on img at bounding box center [700, 334] width 34 height 34
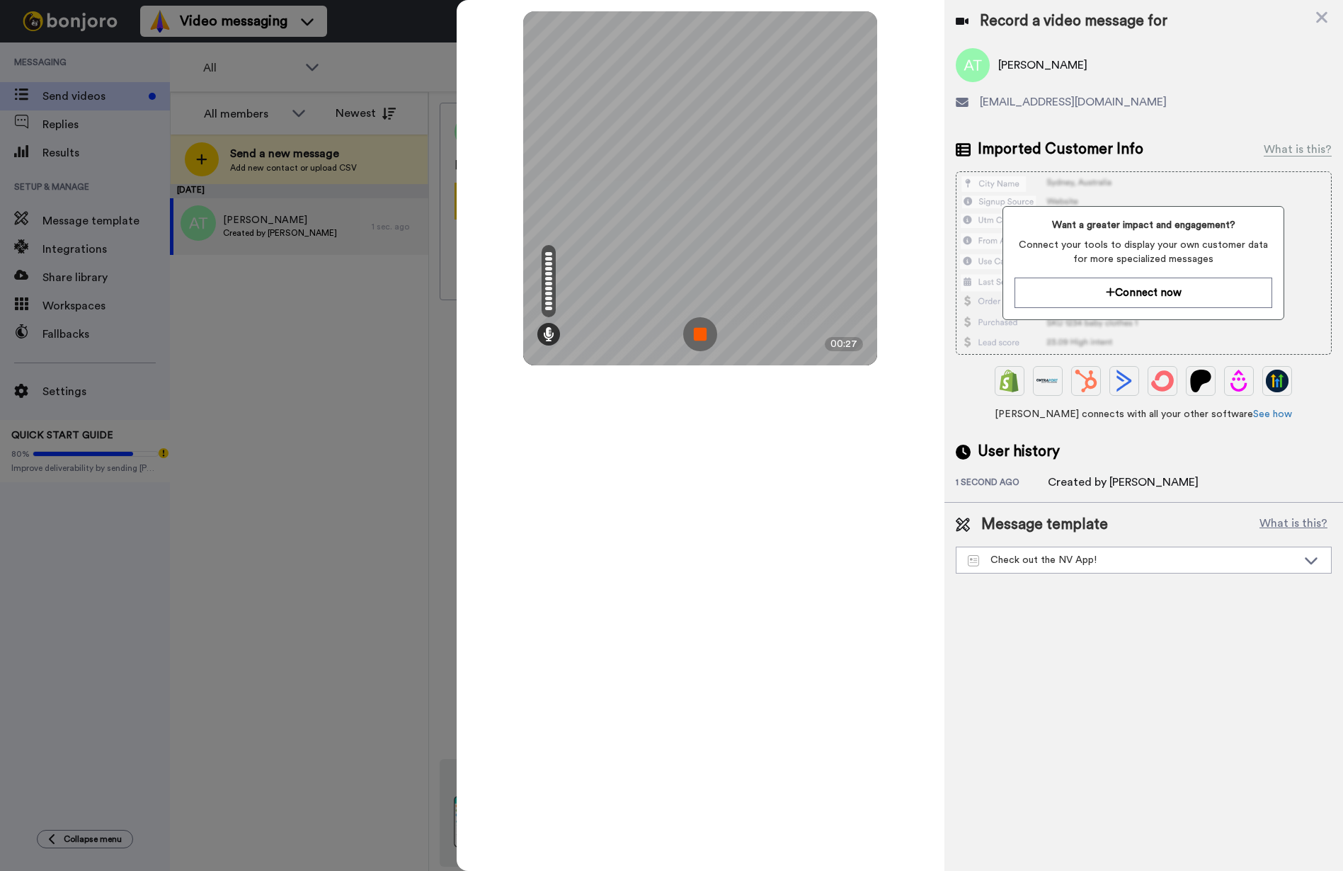
click at [702, 335] on img at bounding box center [700, 334] width 34 height 34
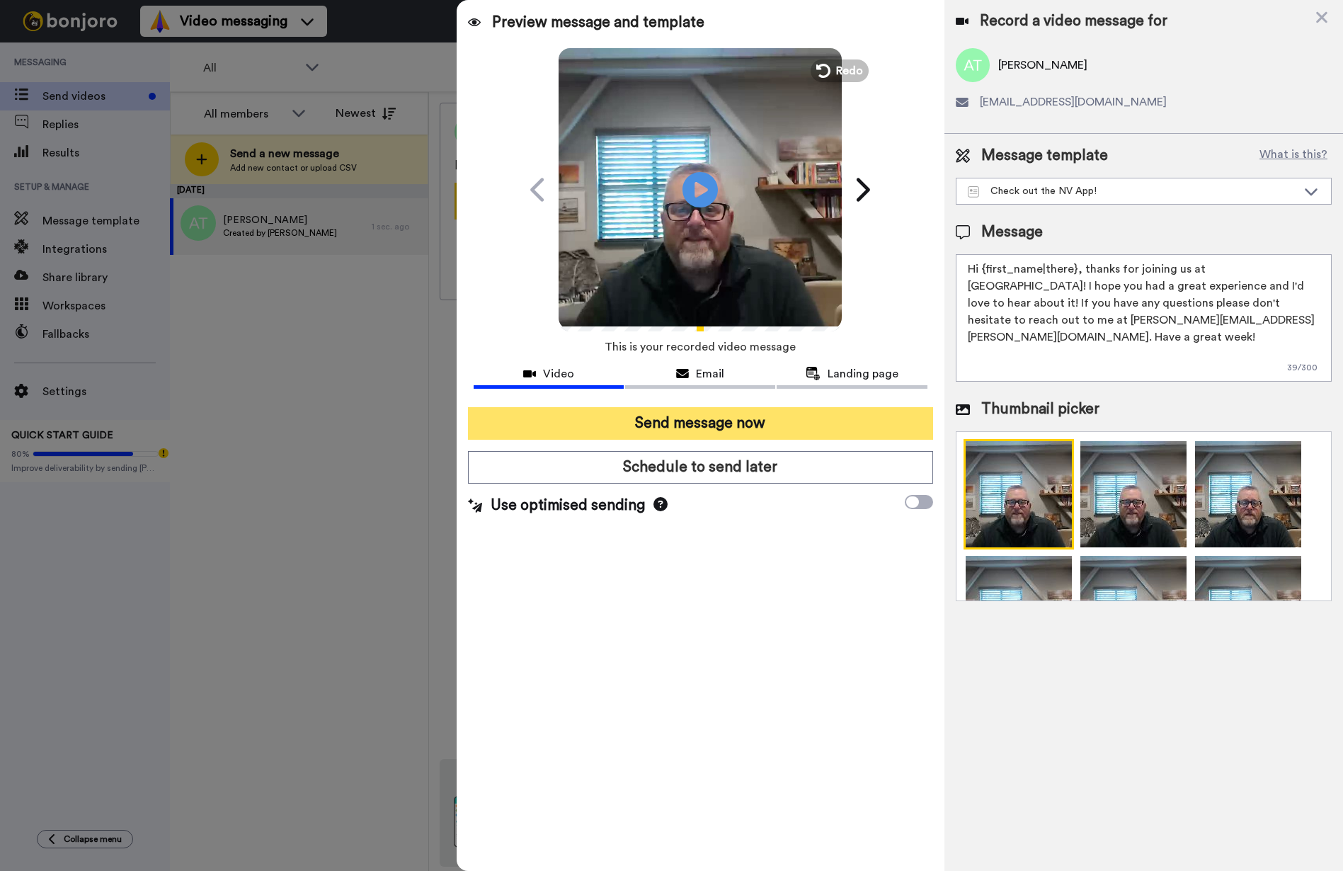
click at [727, 424] on button "Send message now" at bounding box center [700, 423] width 465 height 33
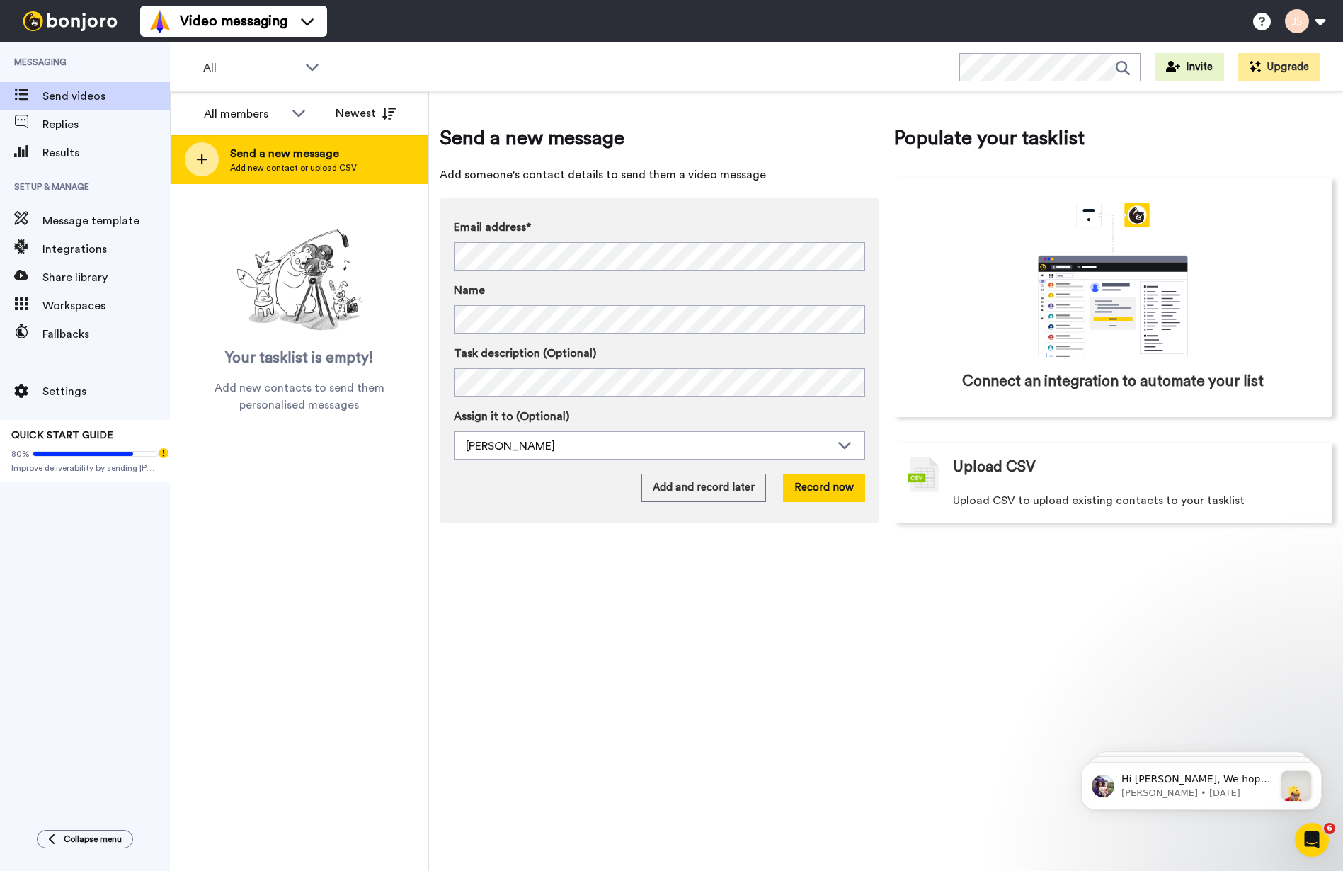
click at [325, 156] on span "Send a new message" at bounding box center [293, 153] width 127 height 17
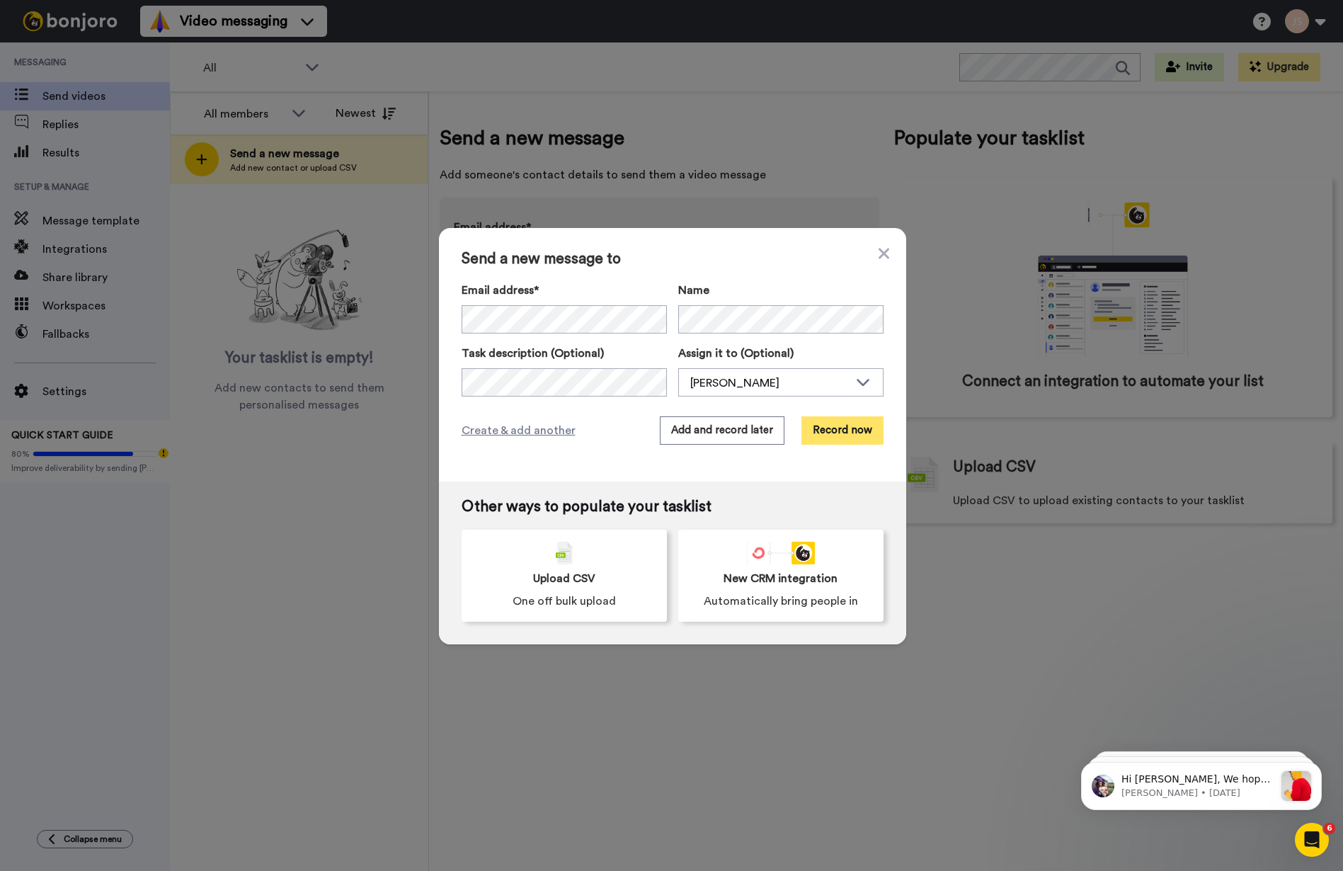
click at [849, 436] on button "Record now" at bounding box center [842, 430] width 82 height 28
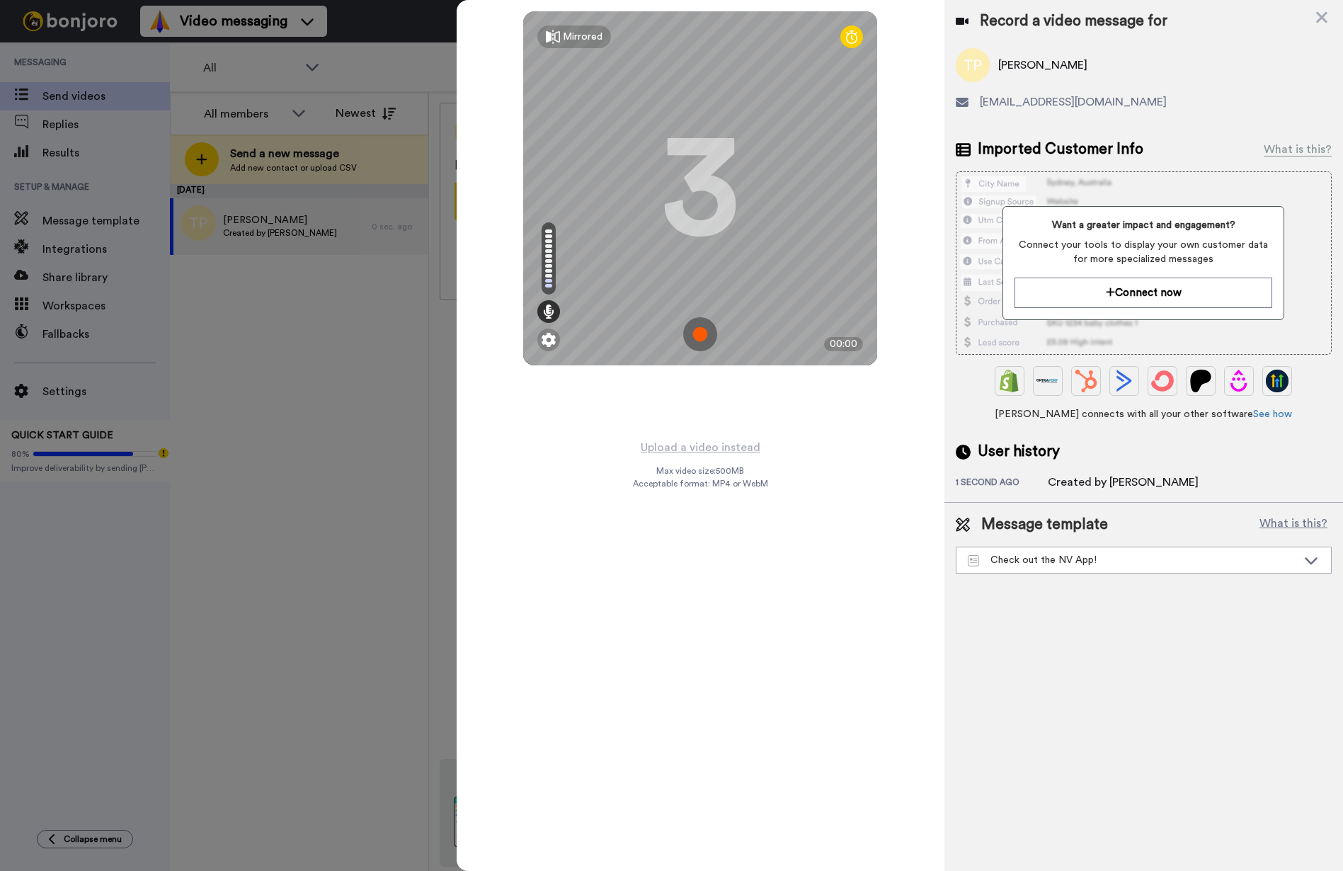
click at [699, 336] on img at bounding box center [700, 334] width 34 height 34
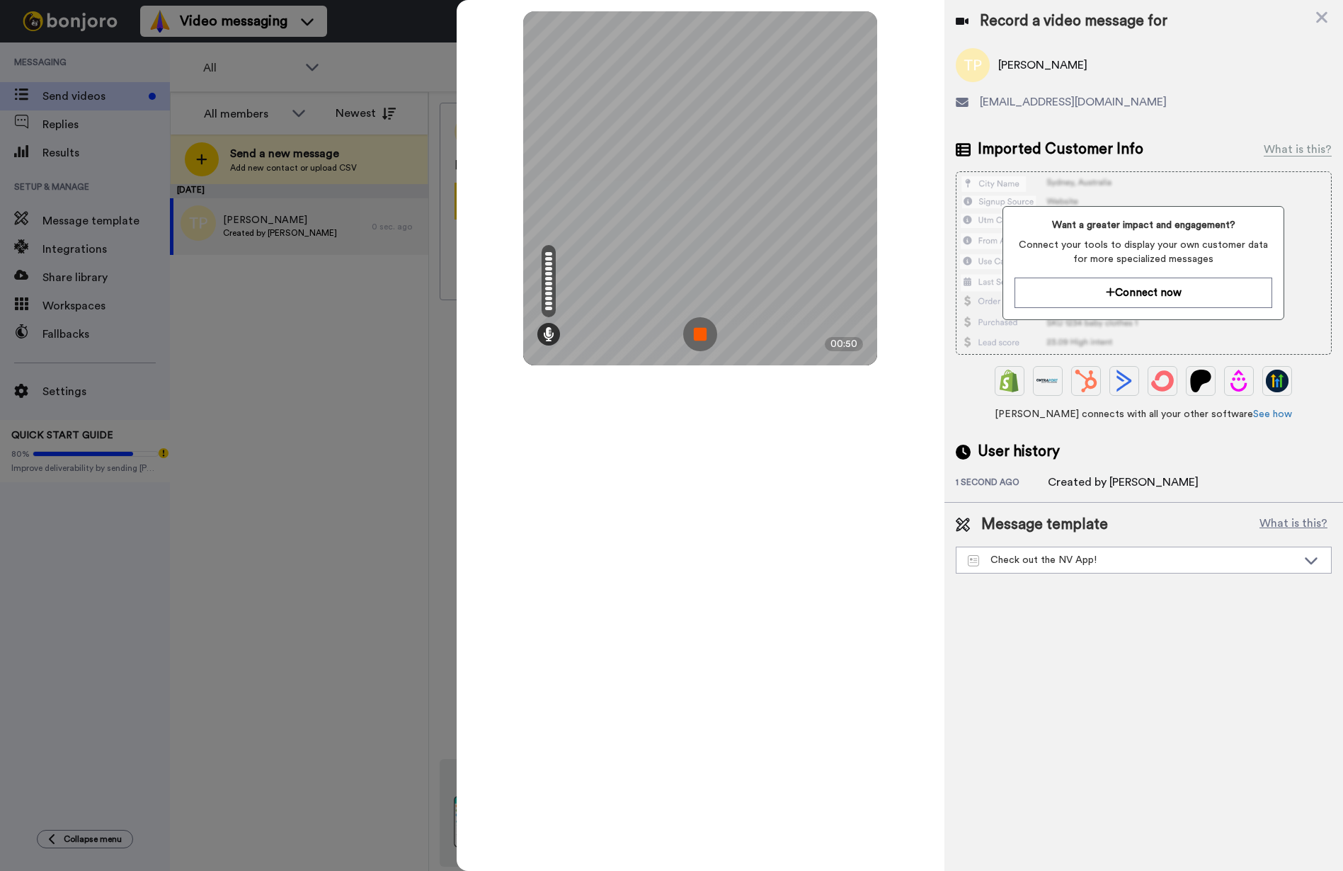
click at [699, 336] on img at bounding box center [700, 334] width 34 height 34
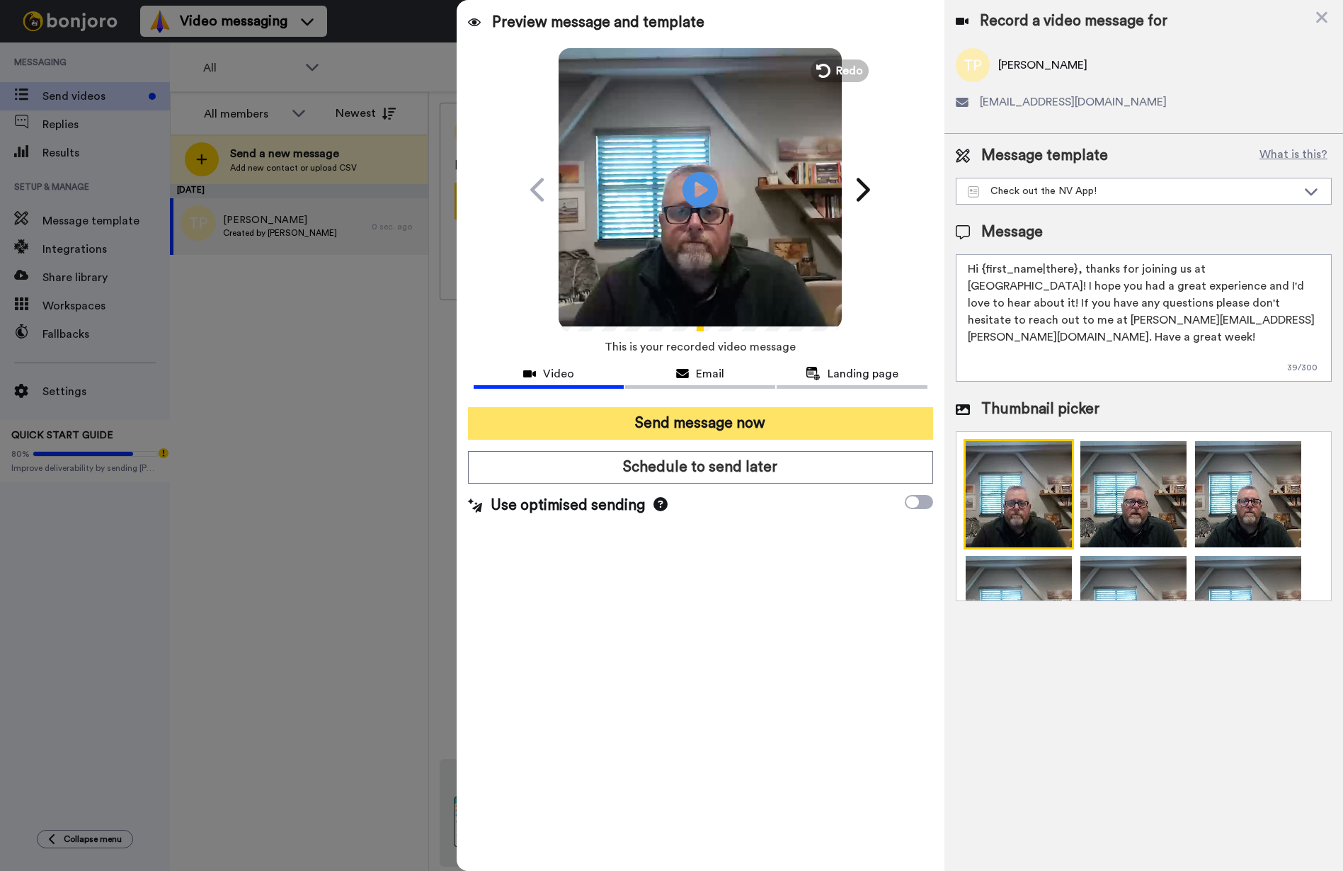
click at [742, 422] on button "Send message now" at bounding box center [700, 423] width 465 height 33
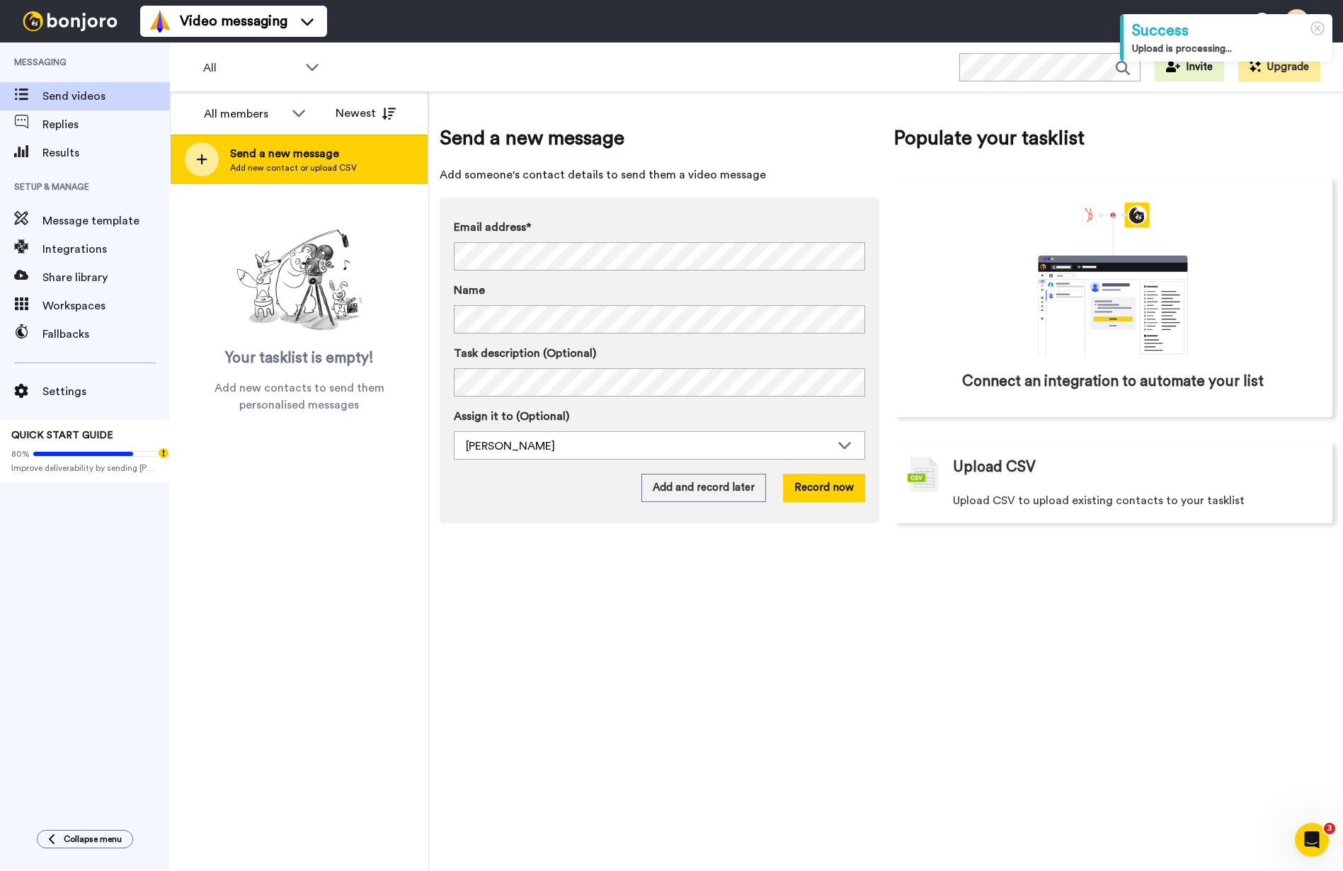
click at [317, 154] on span "Send a new message" at bounding box center [293, 153] width 127 height 17
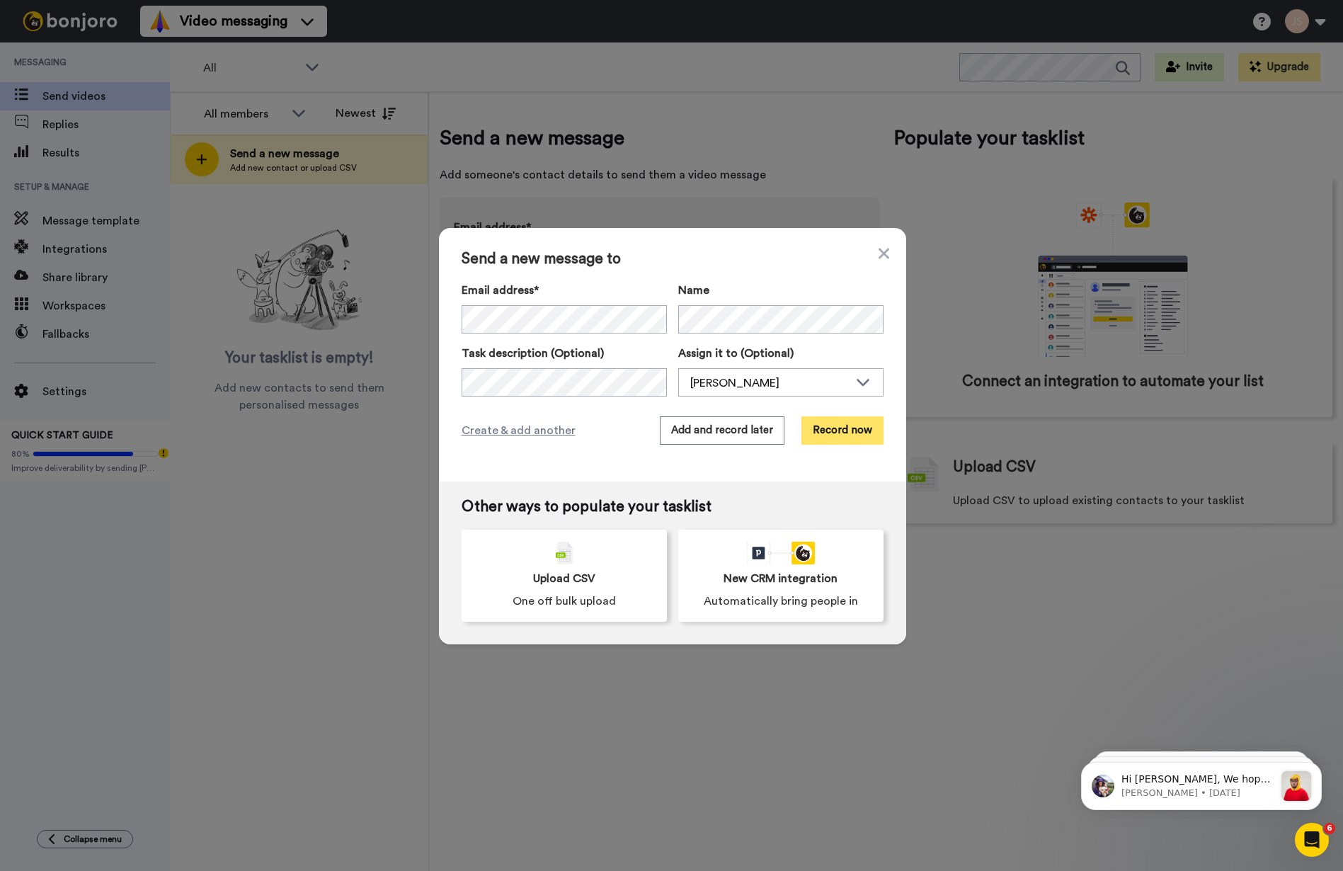
click at [838, 433] on button "Record now" at bounding box center [842, 430] width 82 height 28
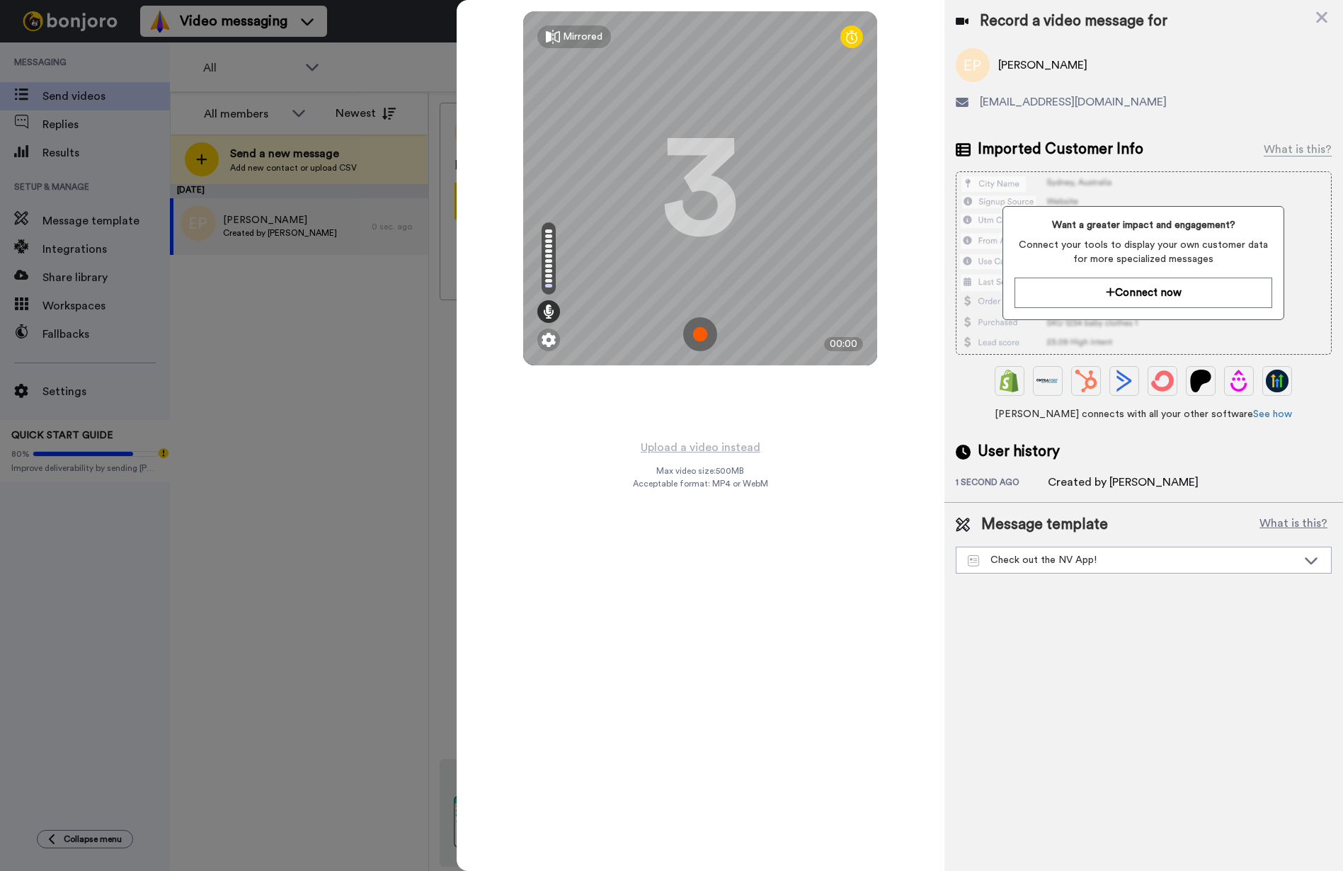
click at [699, 331] on img at bounding box center [700, 334] width 34 height 34
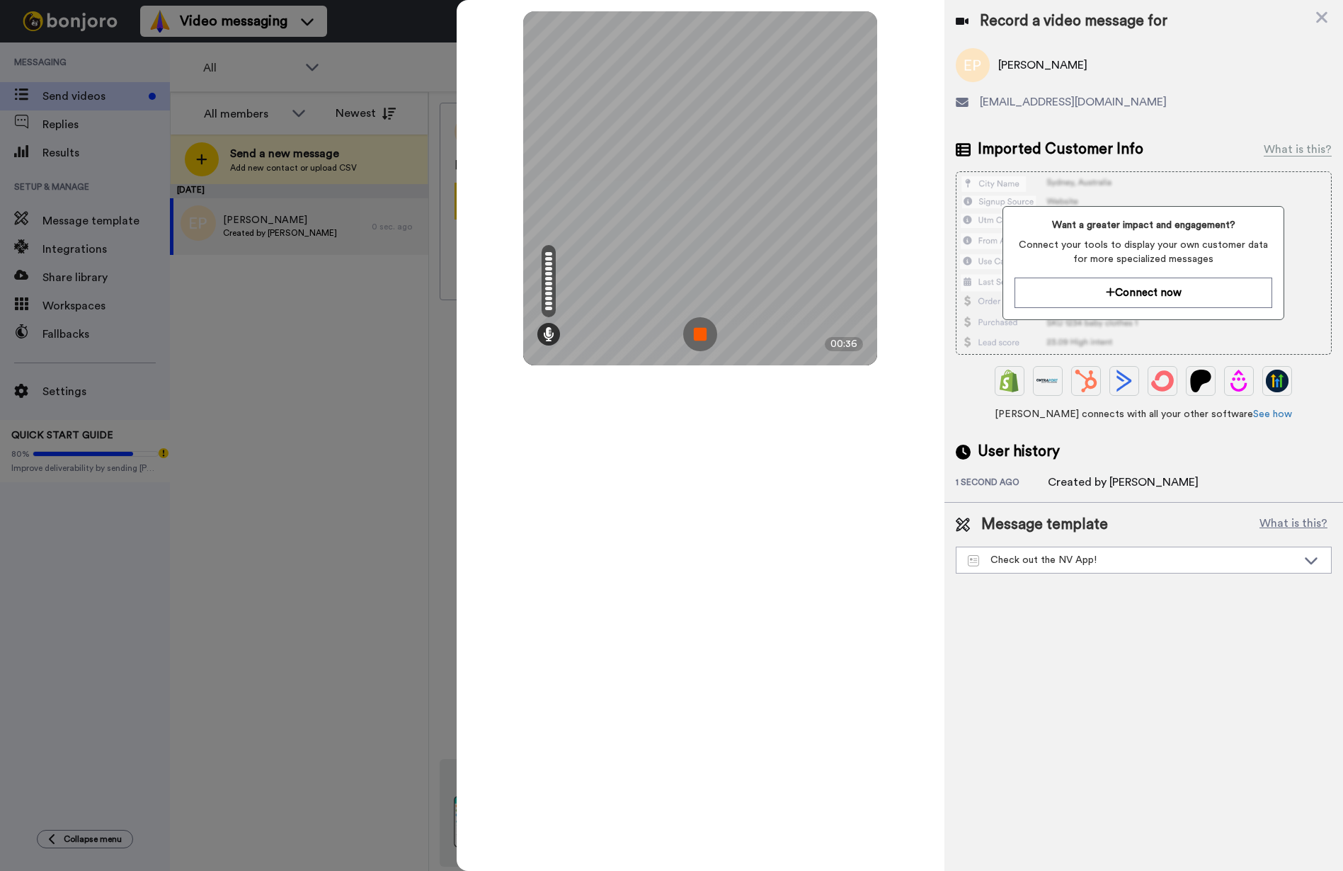
click at [699, 331] on img at bounding box center [700, 334] width 34 height 34
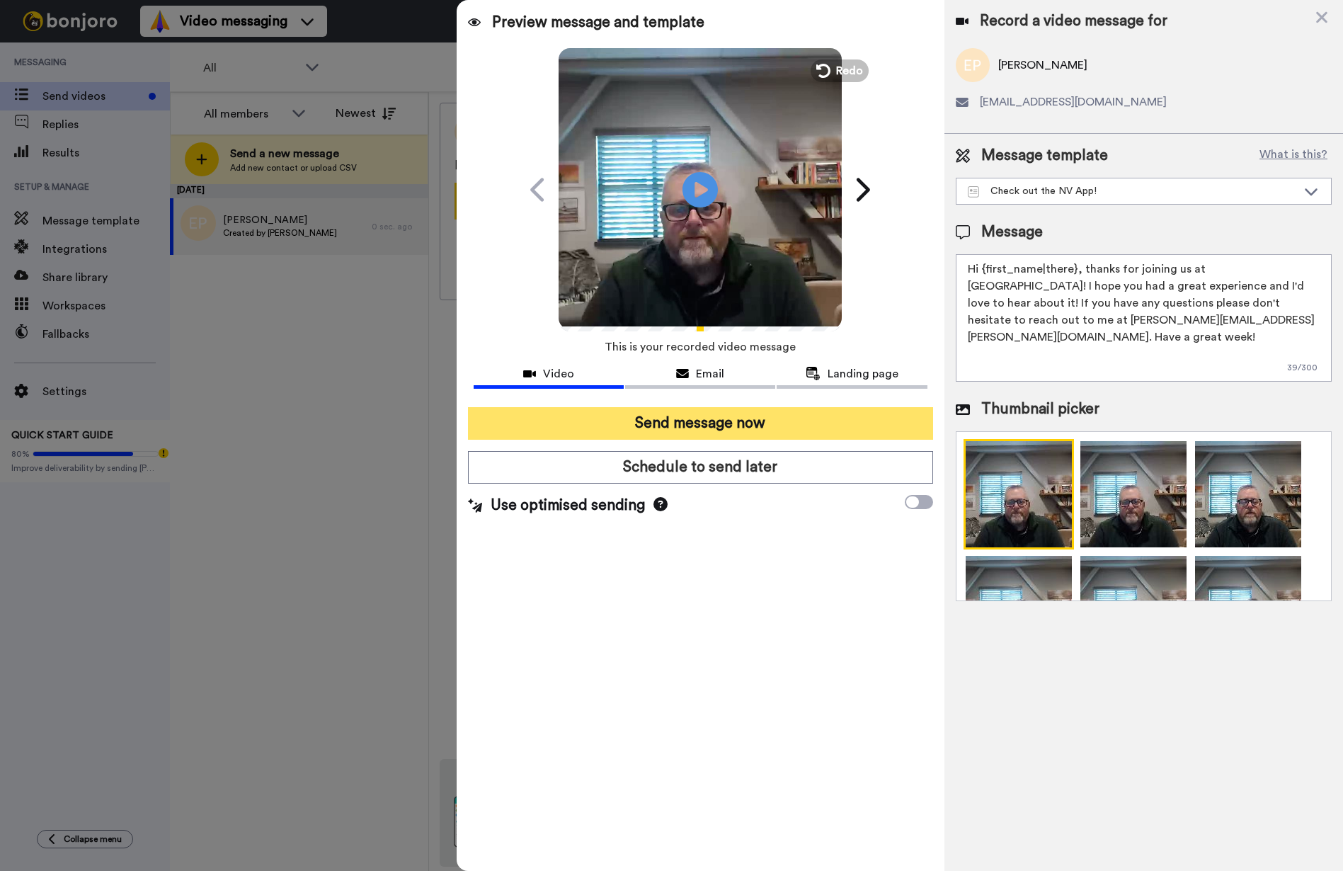
click at [751, 426] on button "Send message now" at bounding box center [700, 423] width 465 height 33
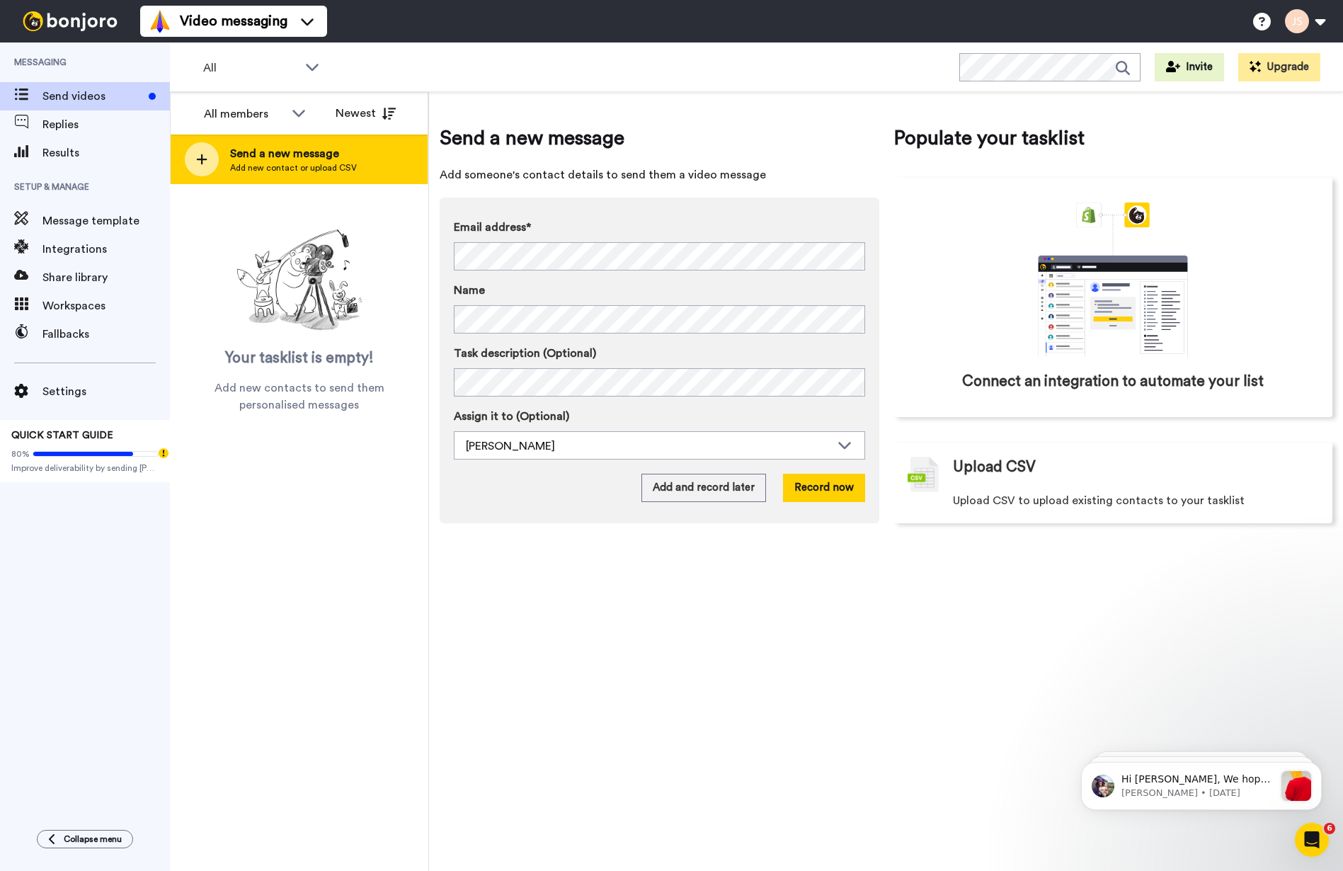
click at [336, 156] on span "Send a new message" at bounding box center [293, 153] width 127 height 17
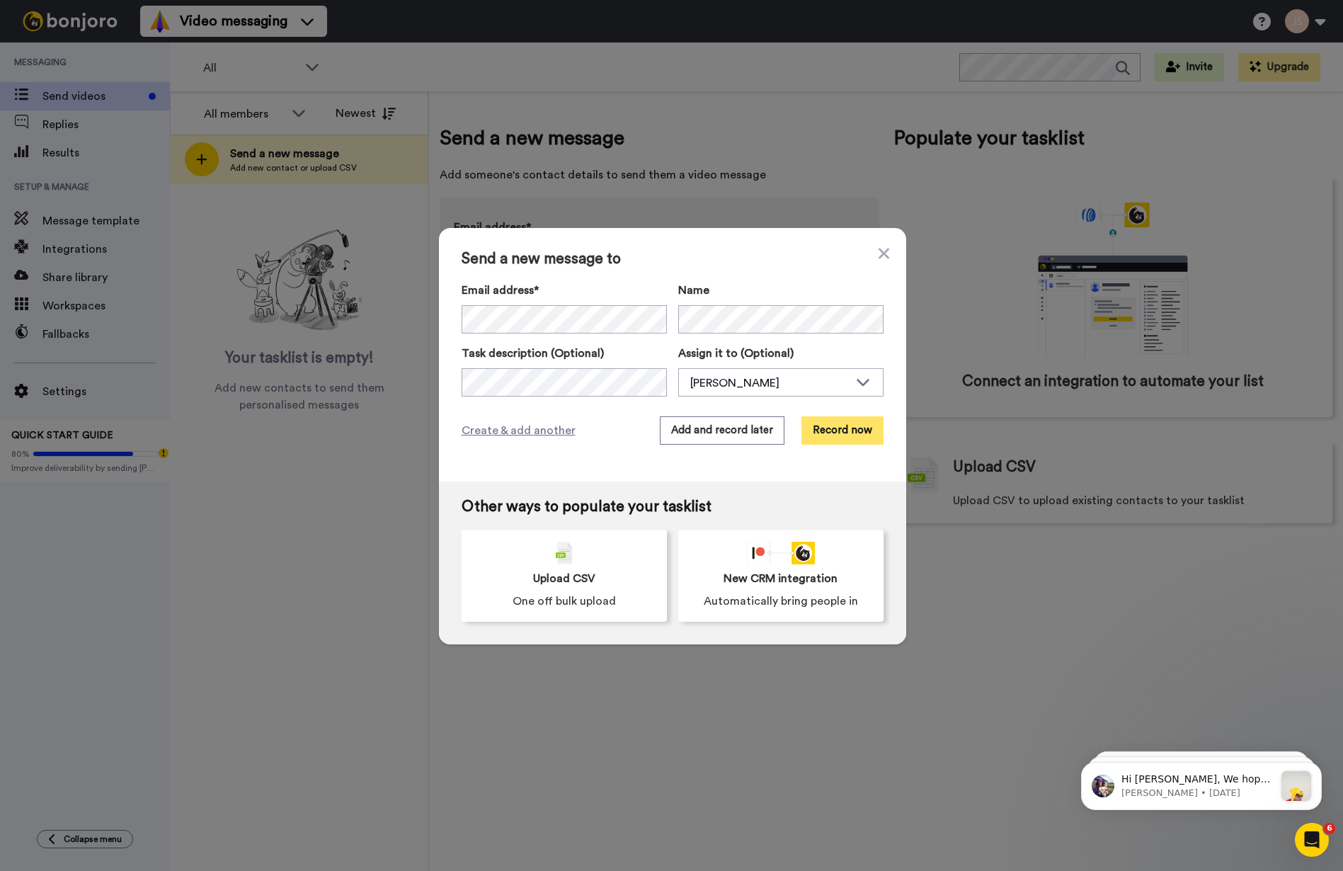
click at [854, 430] on button "Record now" at bounding box center [842, 430] width 82 height 28
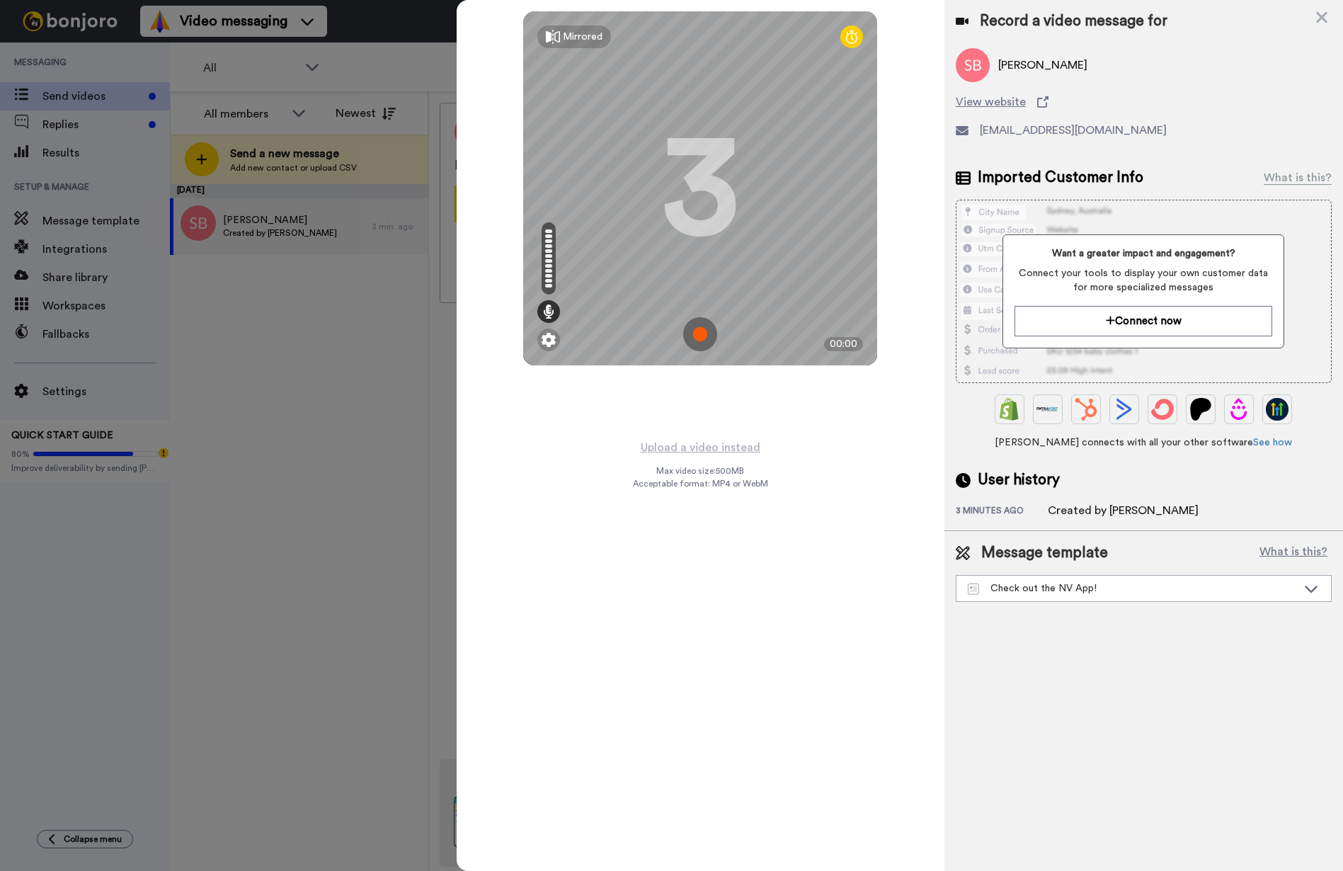
click at [706, 336] on img at bounding box center [700, 334] width 34 height 34
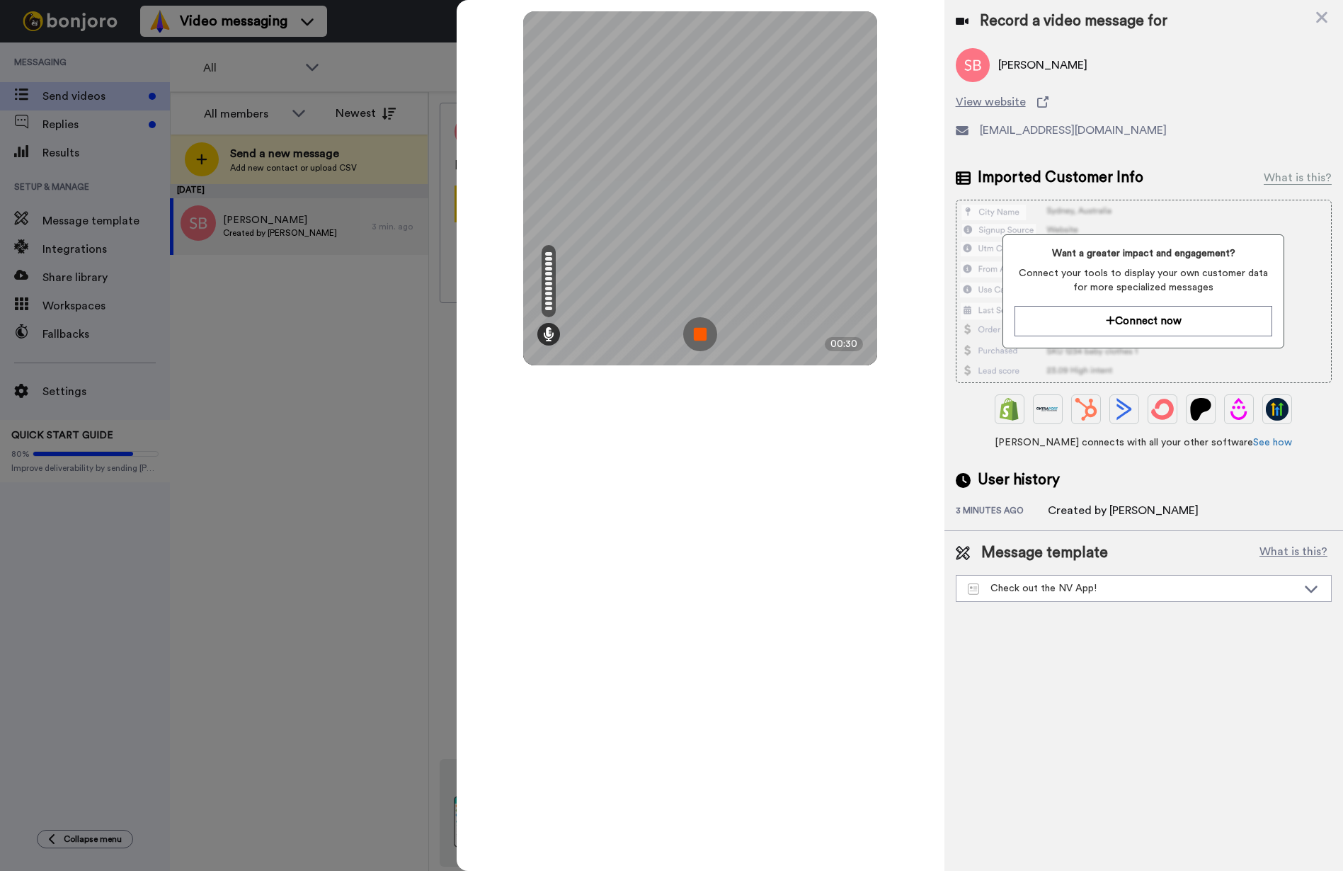
click at [697, 332] on img at bounding box center [700, 334] width 34 height 34
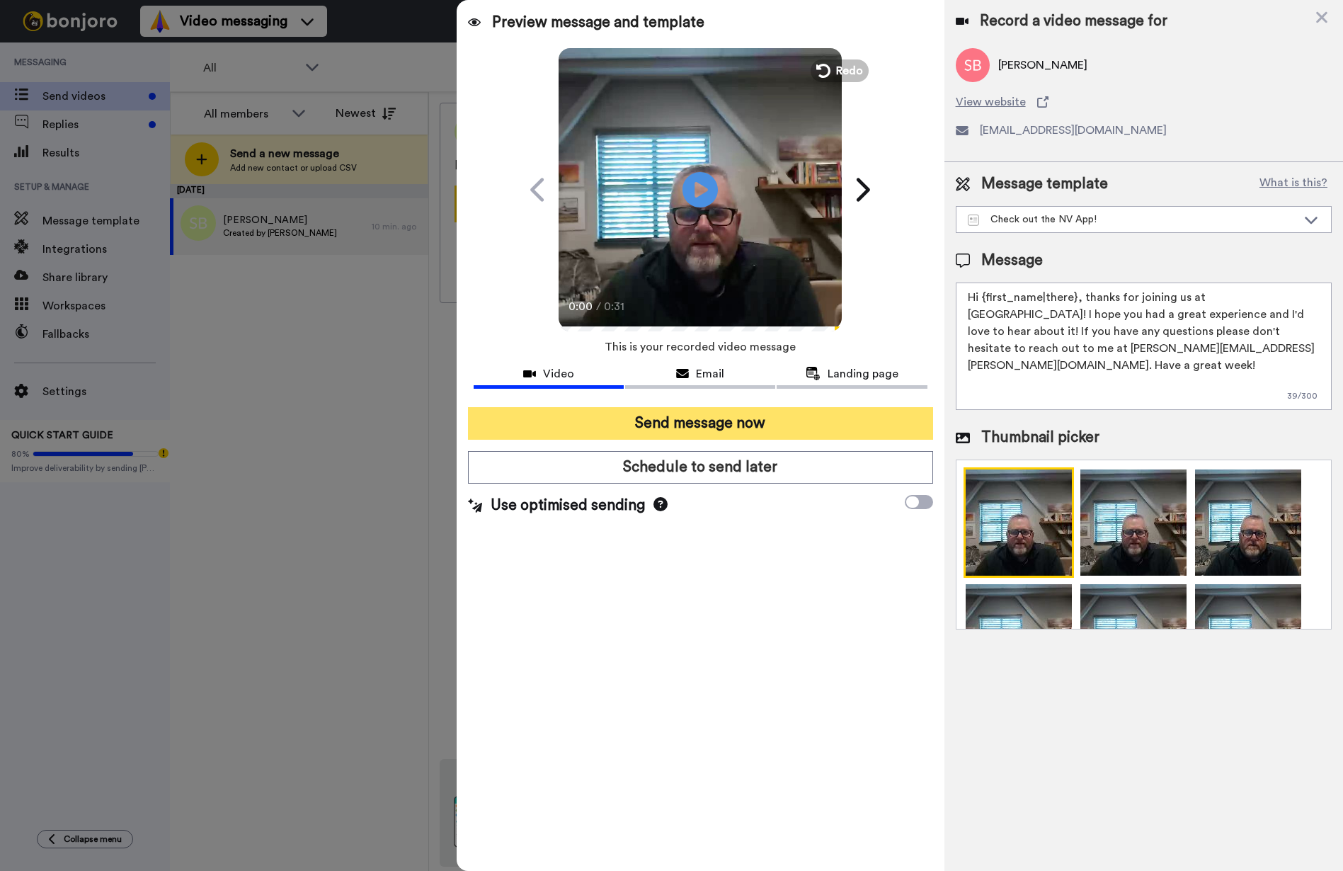
click at [721, 421] on button "Send message now" at bounding box center [700, 423] width 465 height 33
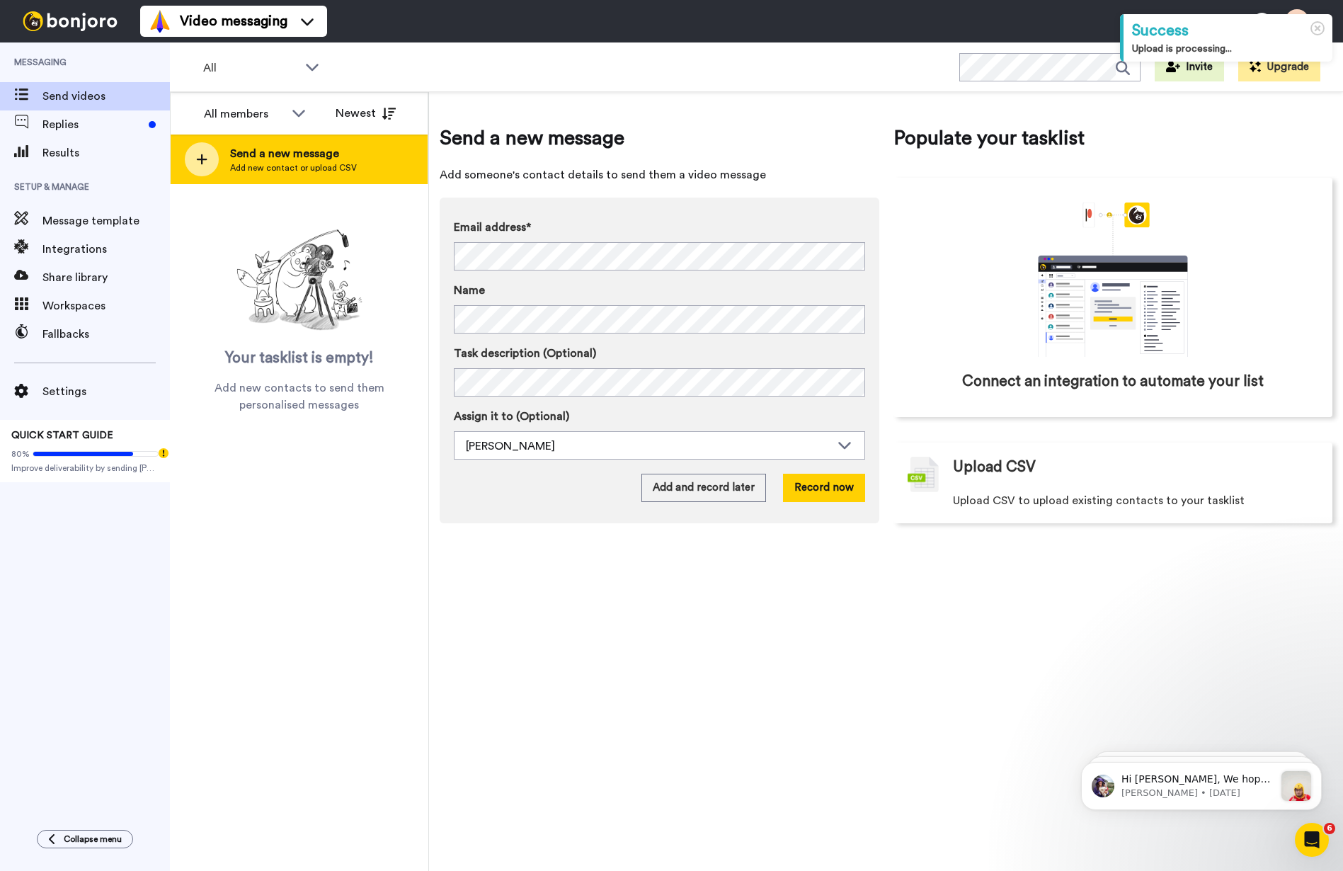
click at [315, 152] on span "Send a new message" at bounding box center [293, 153] width 127 height 17
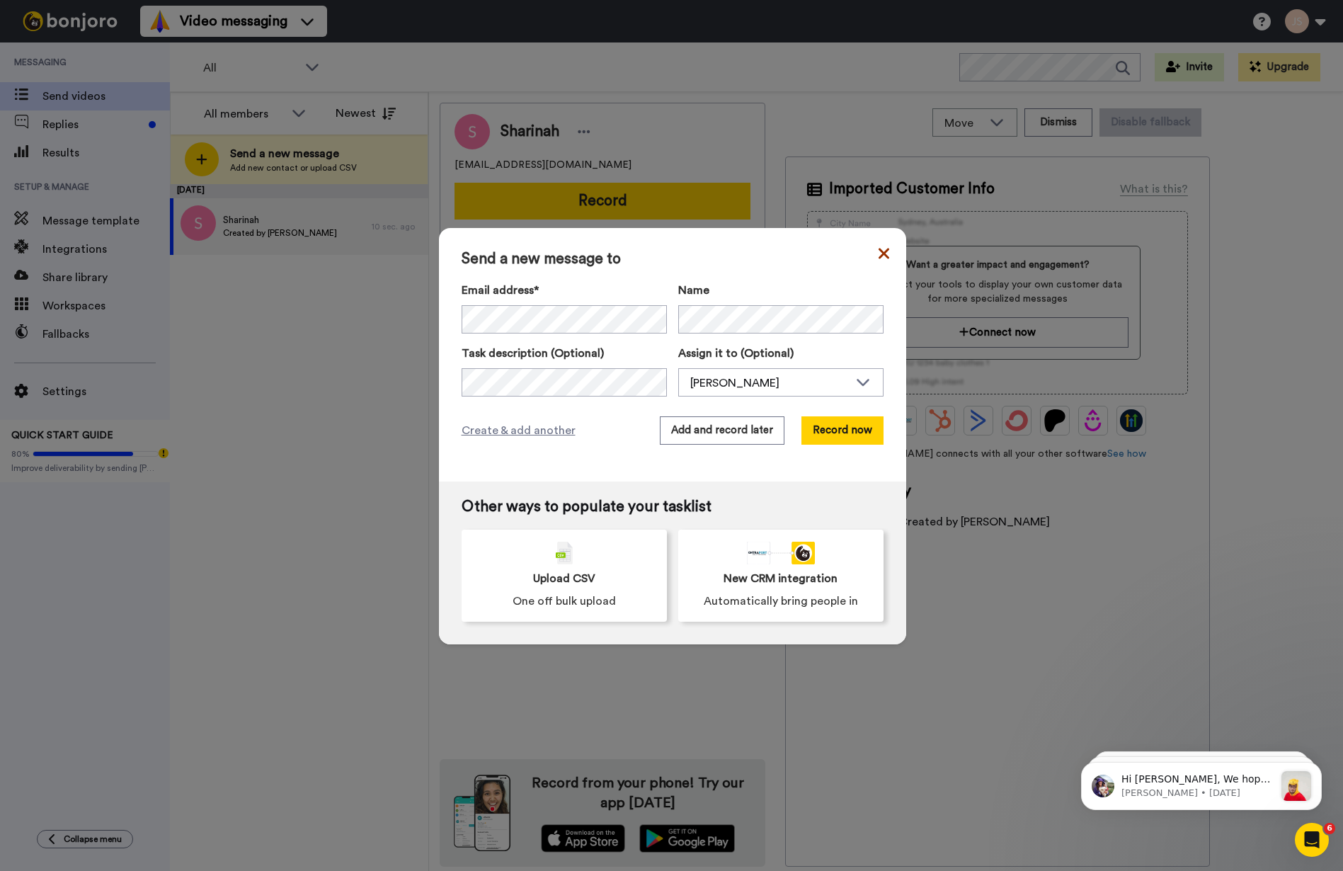
click at [879, 253] on icon at bounding box center [884, 253] width 11 height 17
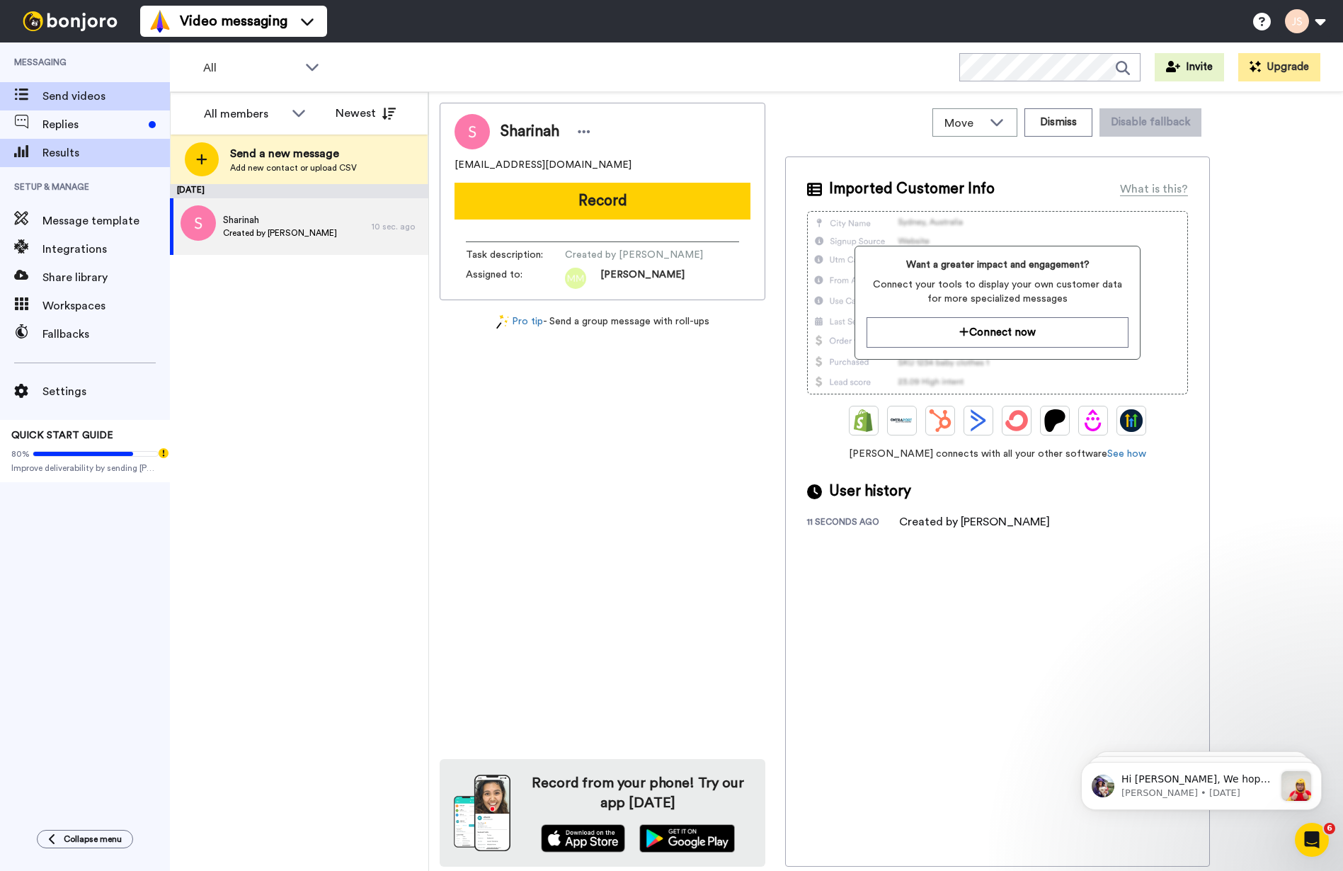
click at [74, 154] on span "Results" at bounding box center [105, 152] width 127 height 17
